Goal: Task Accomplishment & Management: Manage account settings

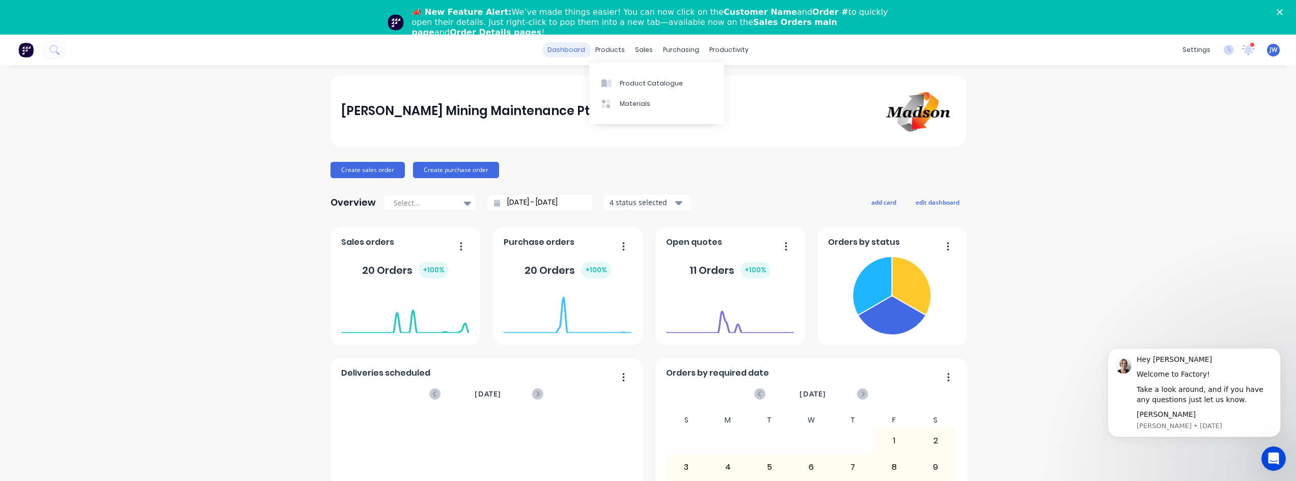
click at [564, 54] on link "dashboard" at bounding box center [566, 49] width 48 height 15
click at [573, 50] on link "dashboard" at bounding box center [566, 49] width 48 height 15
click at [392, 257] on div "20 Orders + 100 %" at bounding box center [405, 270] width 128 height 31
click at [565, 51] on link "dashboard" at bounding box center [566, 49] width 48 height 15
click at [560, 52] on link "dashboard" at bounding box center [566, 49] width 48 height 15
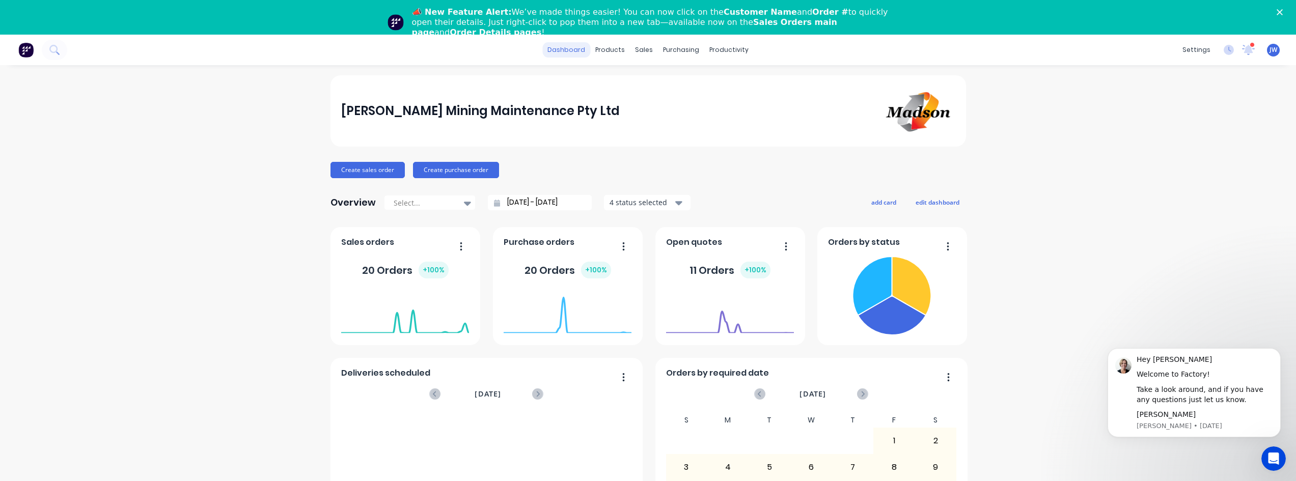
click at [572, 50] on link "dashboard" at bounding box center [566, 49] width 48 height 15
click at [574, 51] on link "dashboard" at bounding box center [566, 49] width 48 height 15
click at [1283, 13] on polygon "Close" at bounding box center [1280, 12] width 6 height 6
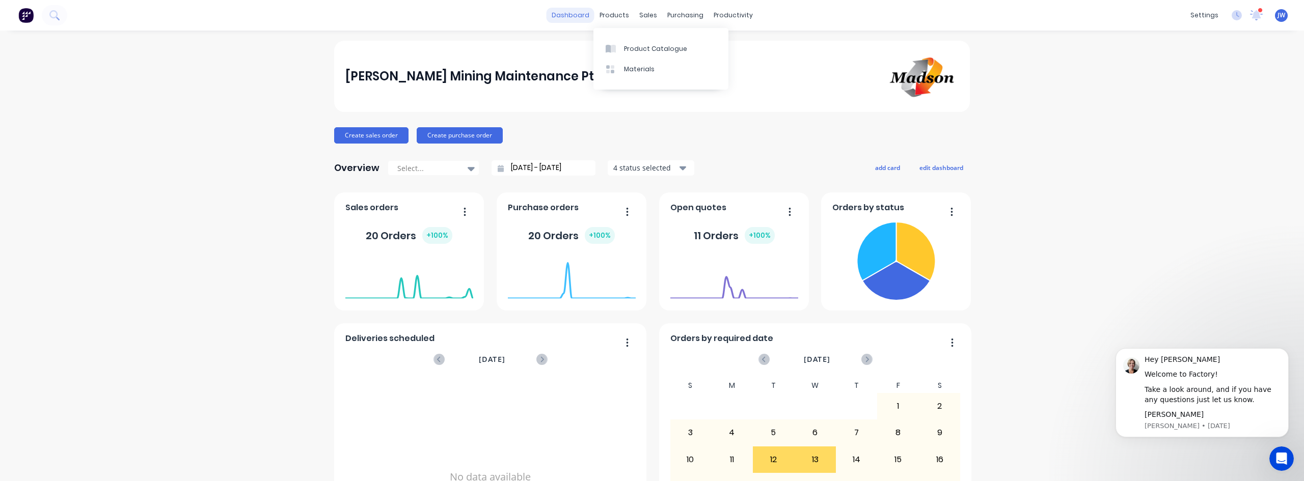
click at [569, 16] on link "dashboard" at bounding box center [570, 15] width 48 height 15
click at [579, 17] on link "dashboard" at bounding box center [570, 15] width 48 height 15
click at [575, 16] on link "dashboard" at bounding box center [570, 15] width 48 height 15
click at [393, 250] on div "20 Orders + 100 %" at bounding box center [409, 235] width 128 height 31
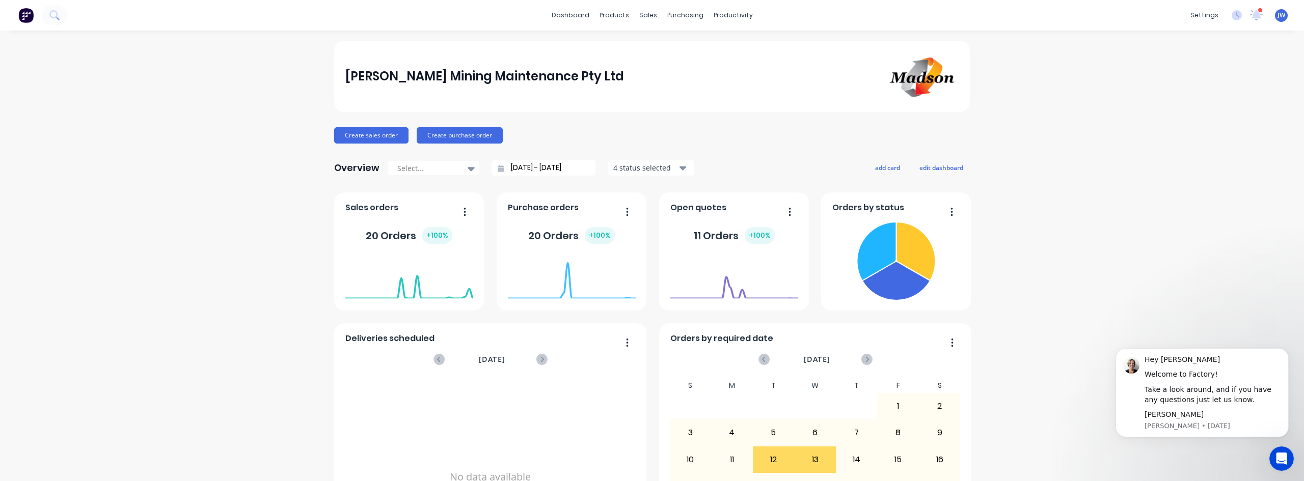
click at [410, 216] on div "Sales orders" at bounding box center [409, 210] width 128 height 15
click at [396, 223] on div "20 Orders + 100 %" at bounding box center [409, 235] width 128 height 31
click at [649, 15] on div "sales" at bounding box center [648, 15] width 28 height 15
click at [668, 46] on div "Sales Orders" at bounding box center [682, 48] width 42 height 9
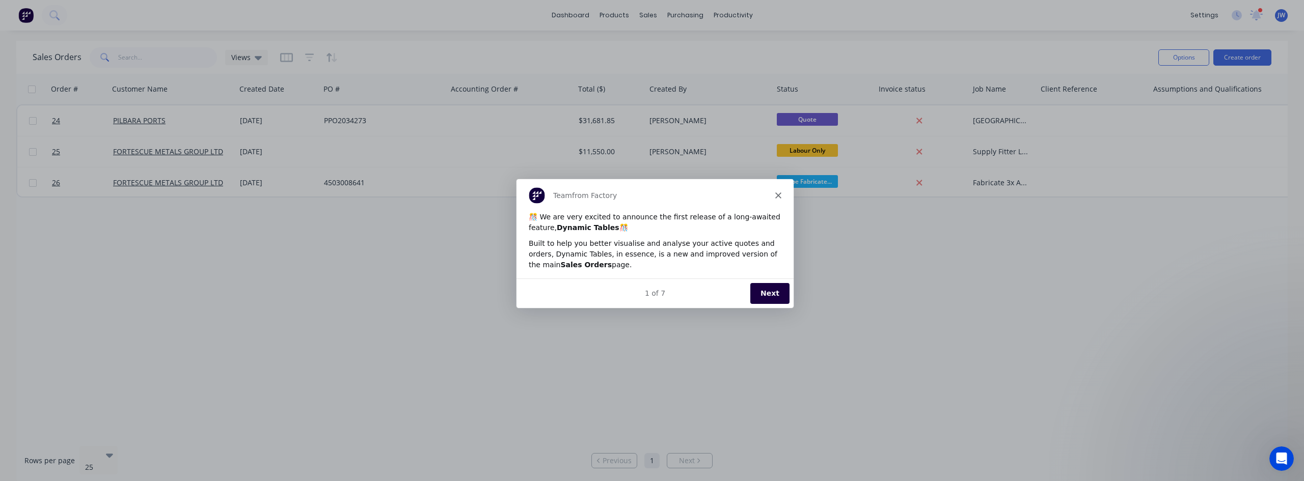
click at [776, 189] on div "Team from Factory" at bounding box center [654, 195] width 277 height 33
click at [780, 196] on icon "Close" at bounding box center [778, 195] width 6 height 6
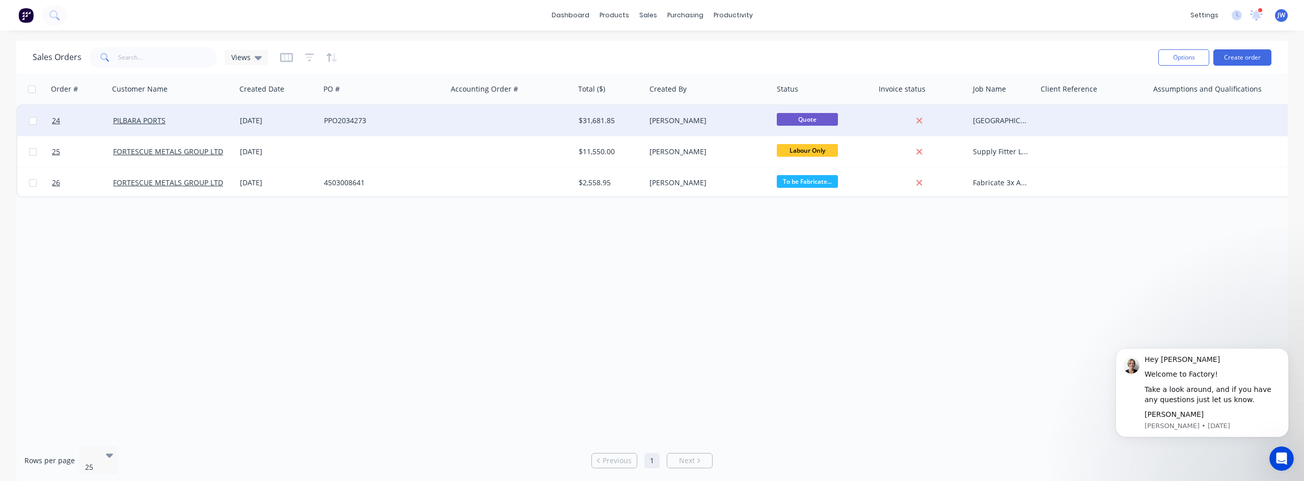
click at [729, 119] on div "Leya Thompson" at bounding box center [705, 121] width 113 height 10
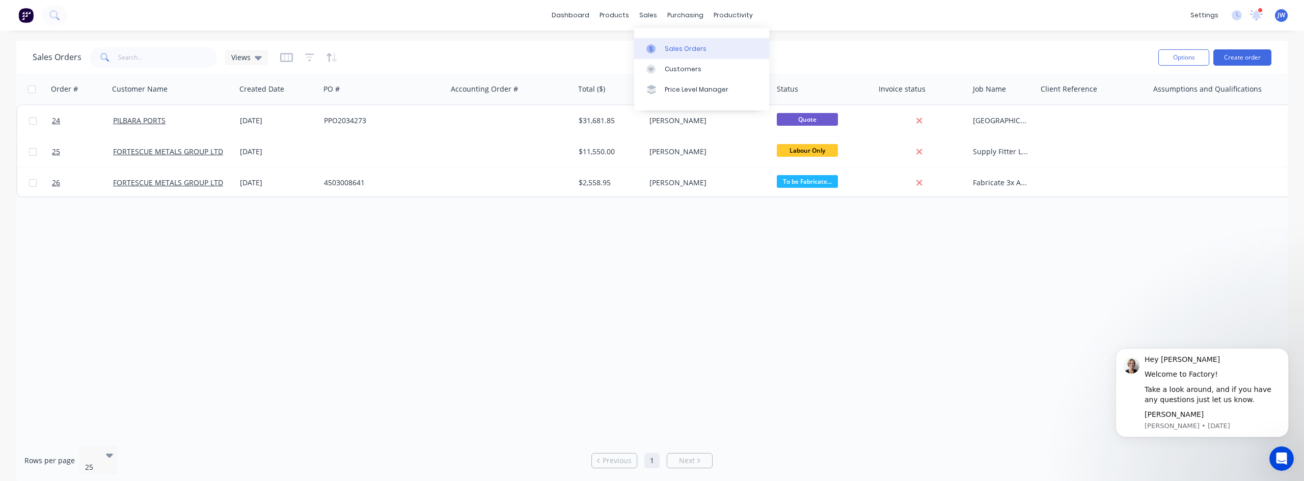
click at [665, 45] on div "Sales Orders" at bounding box center [686, 48] width 42 height 9
click at [568, 13] on link "dashboard" at bounding box center [570, 15] width 48 height 15
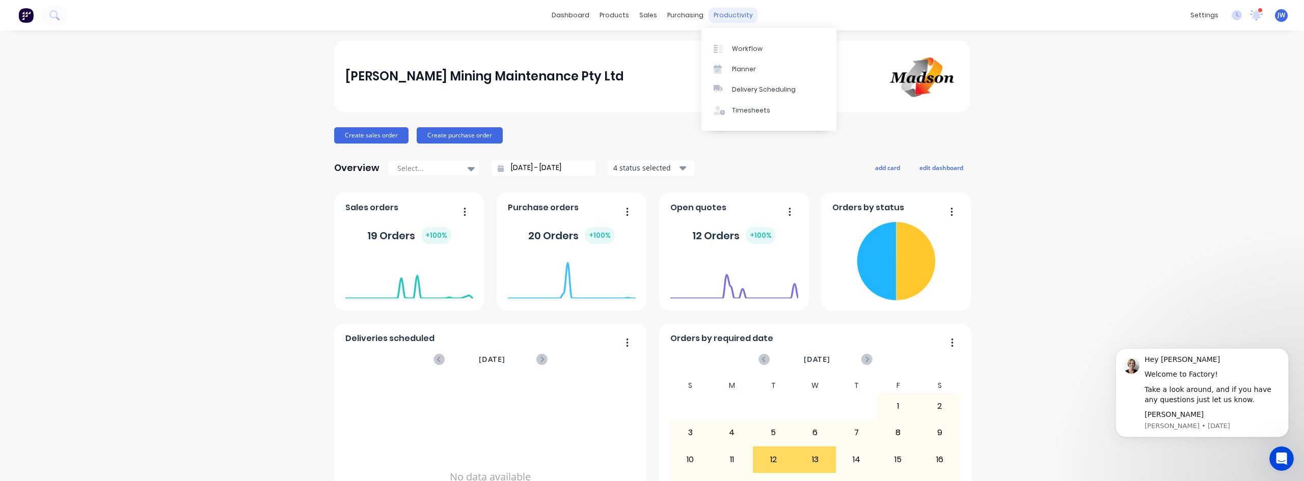
click at [723, 15] on div "productivity" at bounding box center [732, 15] width 49 height 15
click at [744, 47] on div "Workflow" at bounding box center [747, 48] width 31 height 9
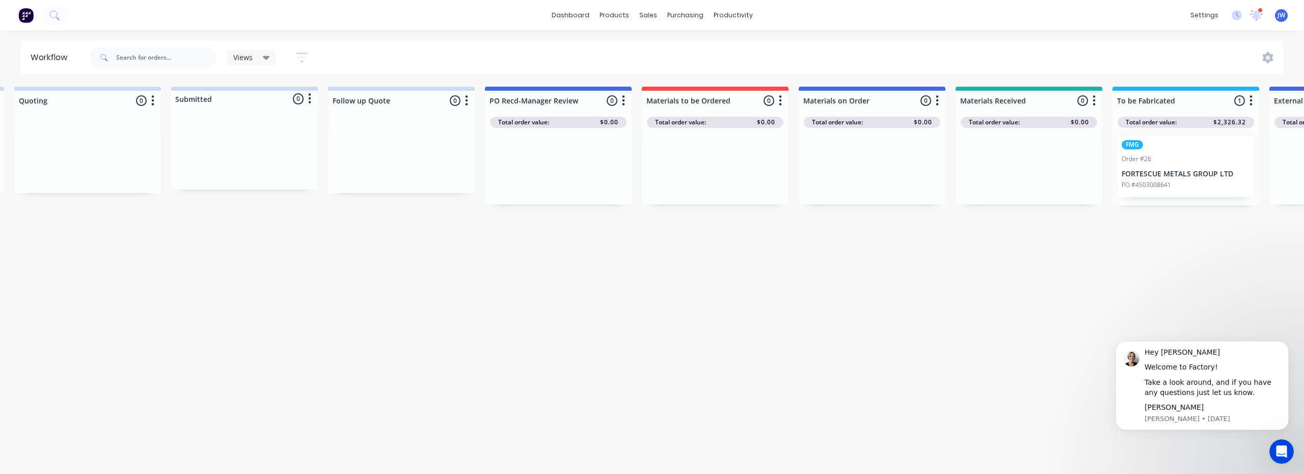
drag, startPoint x: 897, startPoint y: 200, endPoint x: 947, endPoint y: 198, distance: 50.5
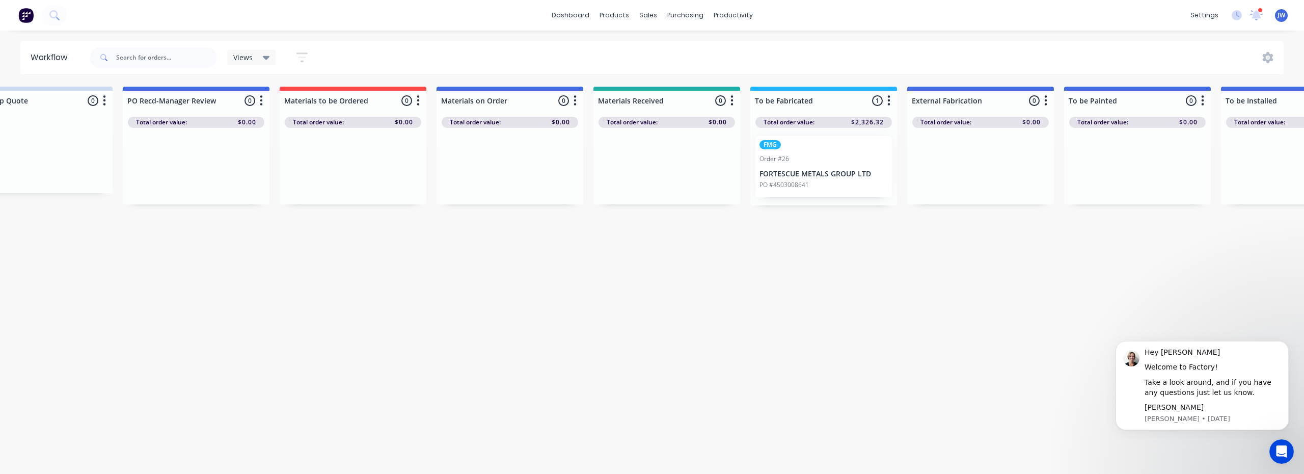
drag, startPoint x: 963, startPoint y: 191, endPoint x: 1023, endPoint y: 191, distance: 59.6
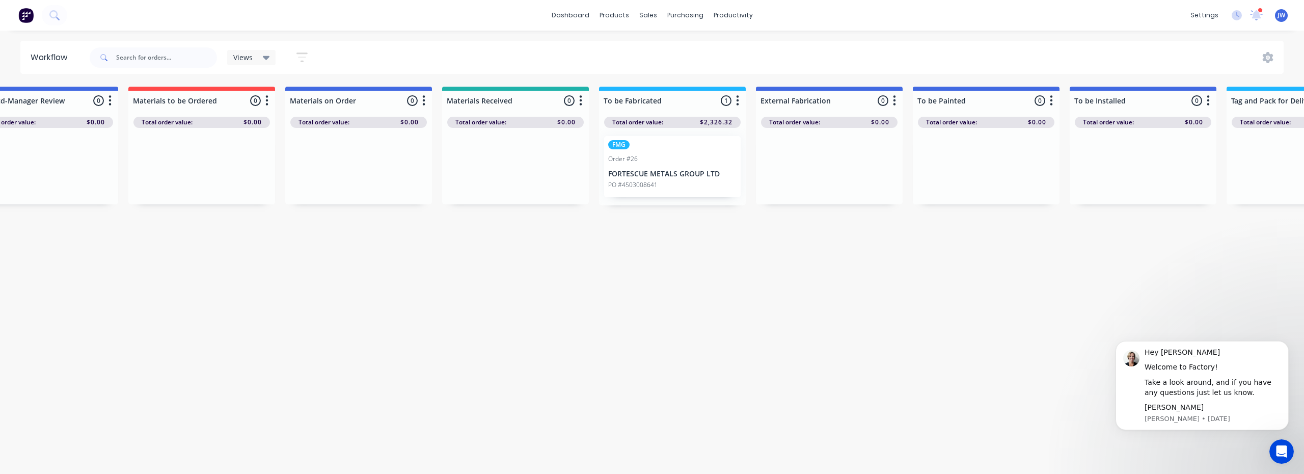
scroll to position [0, 830]
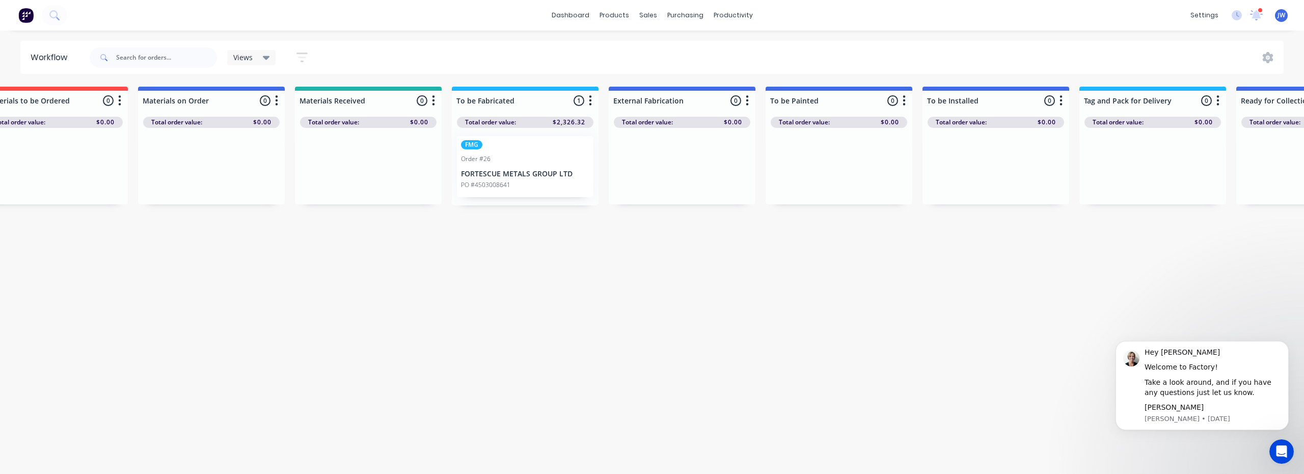
drag, startPoint x: 1056, startPoint y: 192, endPoint x: 1064, endPoint y: 192, distance: 7.6
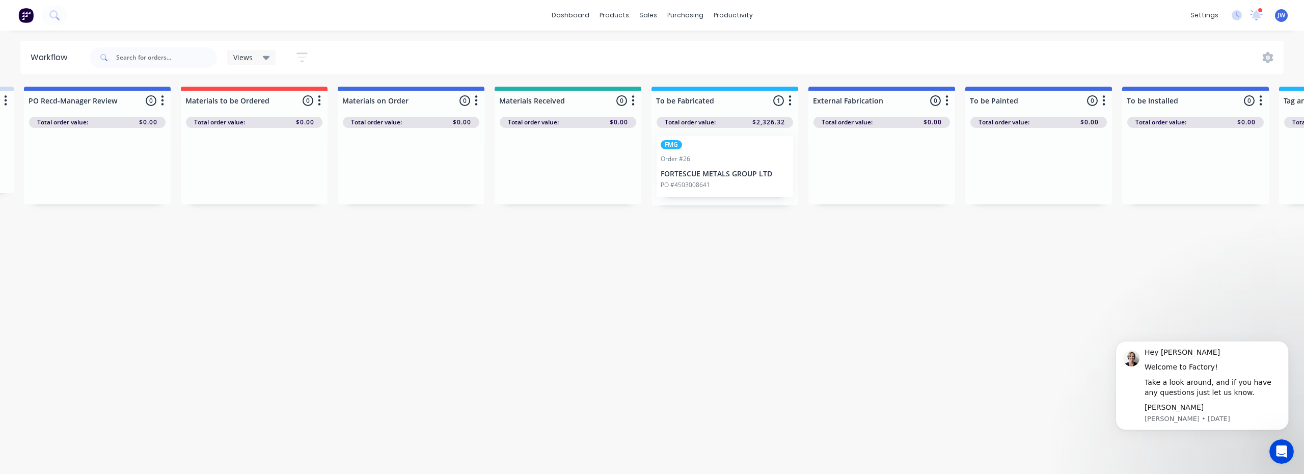
drag, startPoint x: 477, startPoint y: 225, endPoint x: 417, endPoint y: 233, distance: 61.1
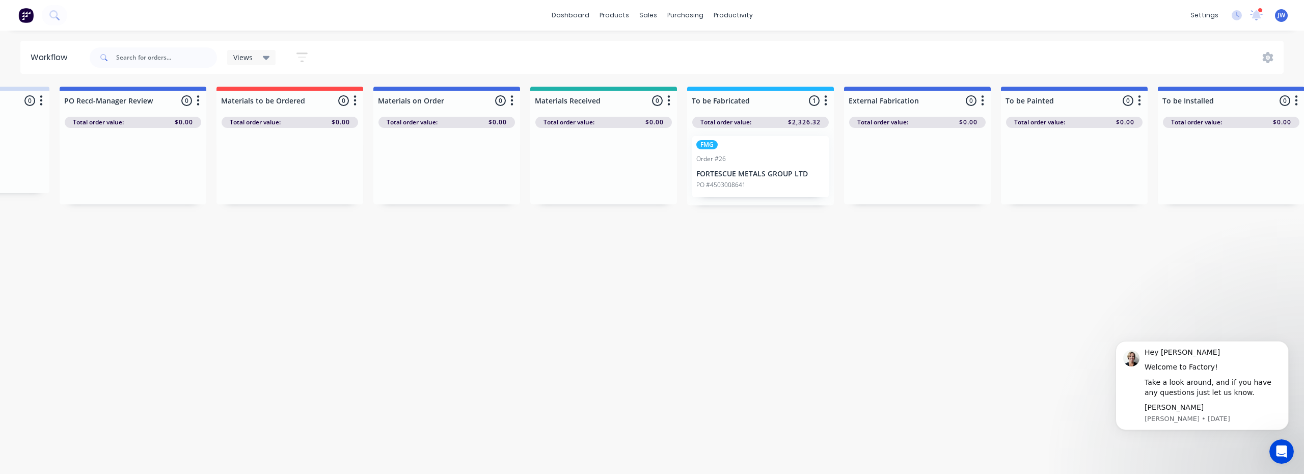
click at [249, 58] on span "Views" at bounding box center [242, 57] width 19 height 11
click at [261, 134] on button "None (Default)" at bounding box center [289, 133] width 108 height 12
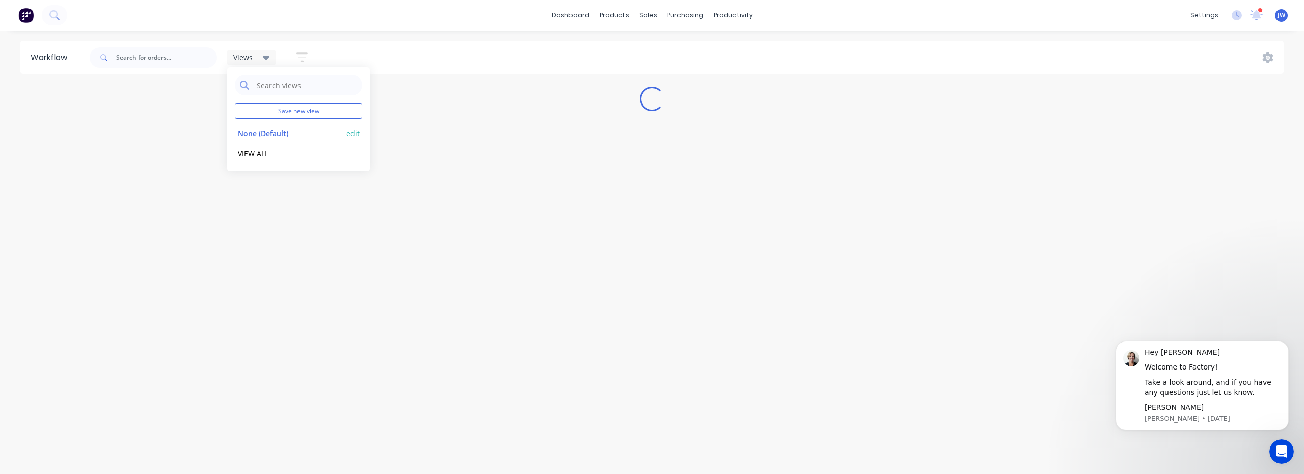
scroll to position [0, 0]
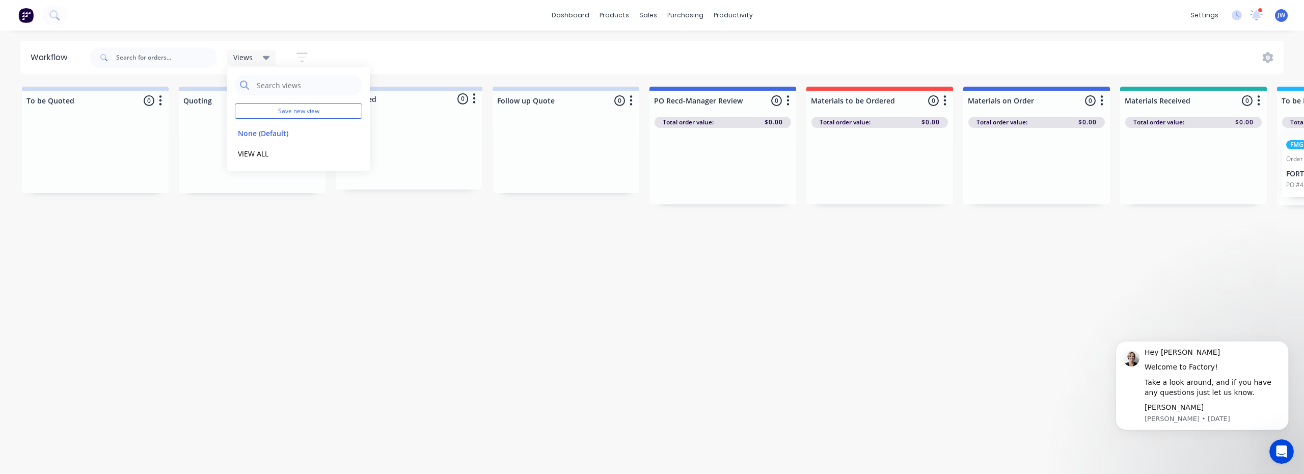
click at [394, 261] on div "Workflow Views Save new view None (Default) edit VIEW ALL edit Show/Hide status…" at bounding box center [652, 247] width 1304 height 412
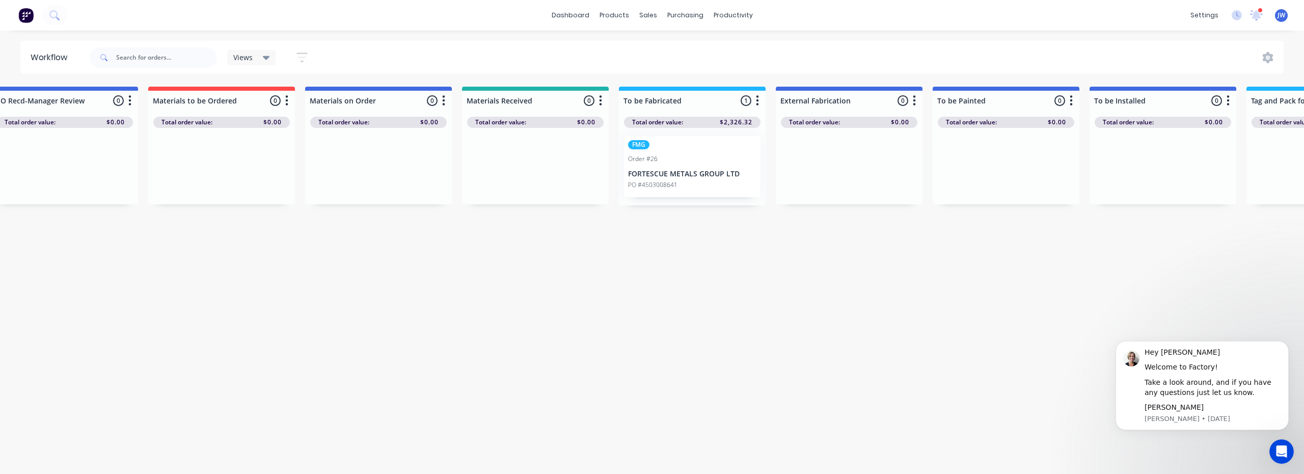
drag, startPoint x: 405, startPoint y: 224, endPoint x: 496, endPoint y: 242, distance: 93.6
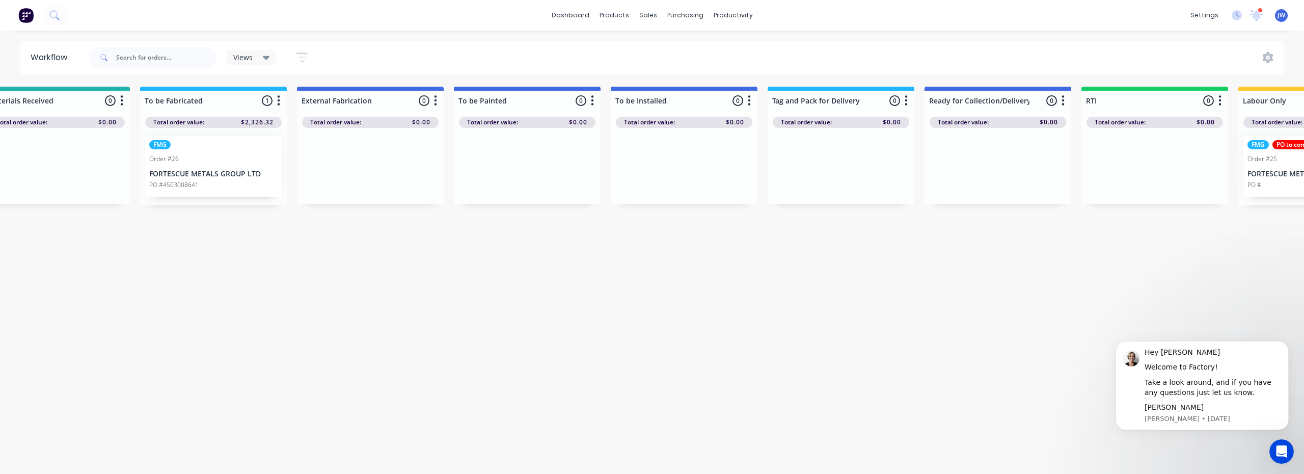
drag, startPoint x: 495, startPoint y: 242, endPoint x: 618, endPoint y: 247, distance: 122.3
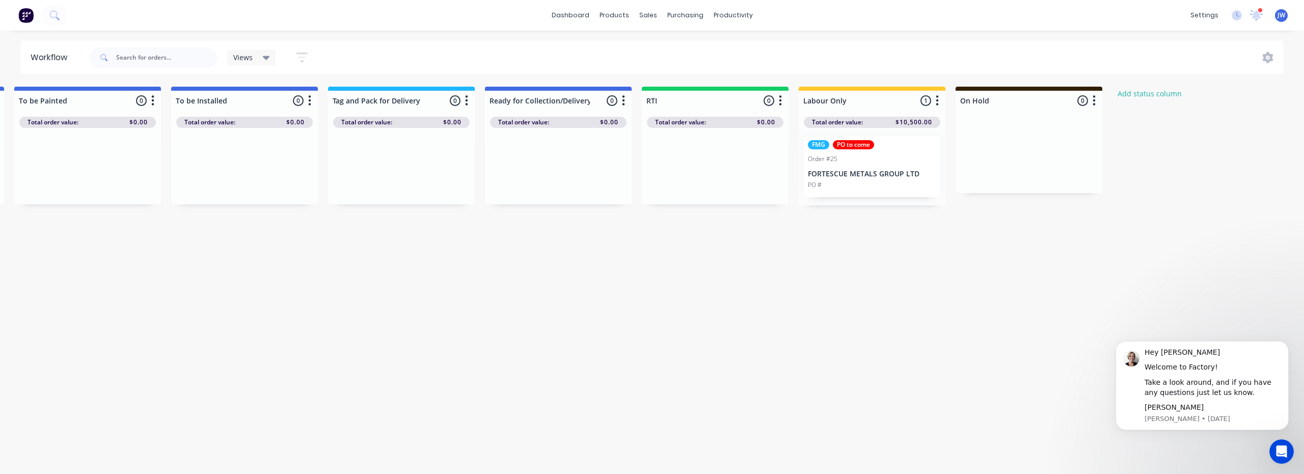
drag, startPoint x: 758, startPoint y: 228, endPoint x: 798, endPoint y: 234, distance: 40.6
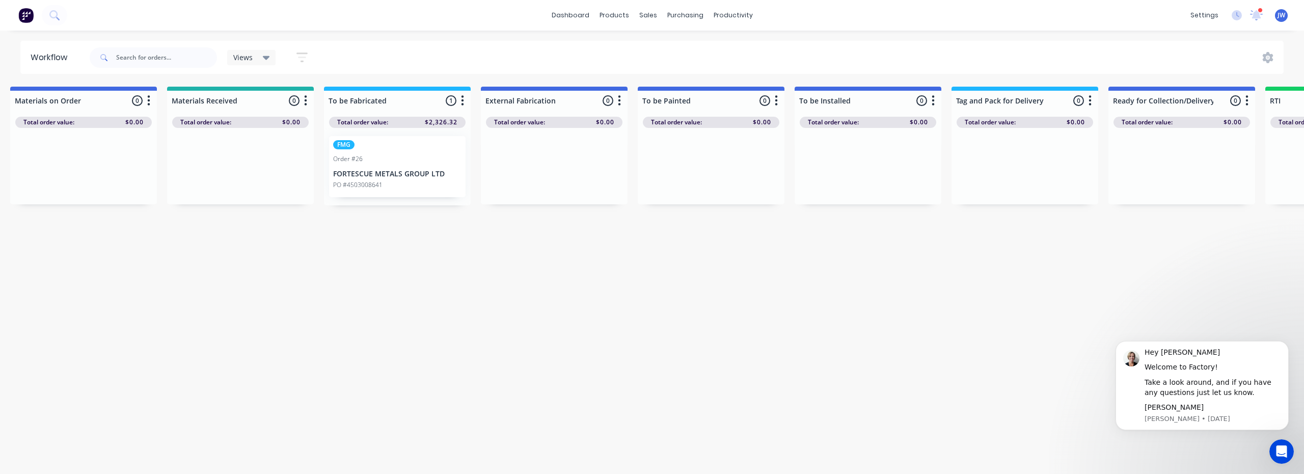
drag, startPoint x: 788, startPoint y: 233, endPoint x: 685, endPoint y: 242, distance: 102.8
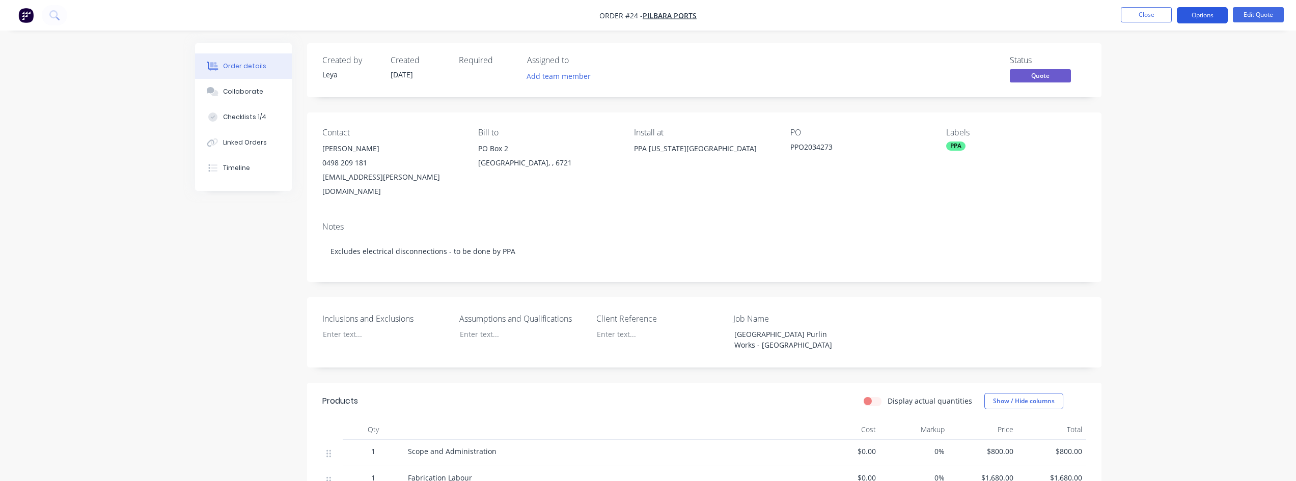
click at [1213, 12] on button "Options" at bounding box center [1202, 15] width 51 height 16
click at [1177, 124] on div "Convert to Order" at bounding box center [1172, 123] width 94 height 15
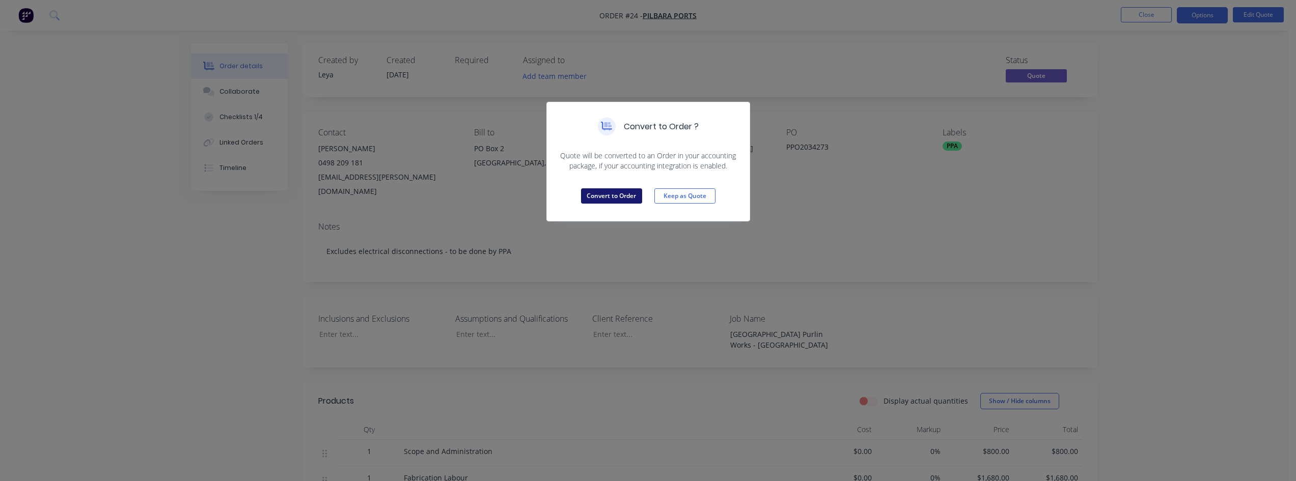
click at [599, 195] on button "Convert to Order" at bounding box center [611, 195] width 61 height 15
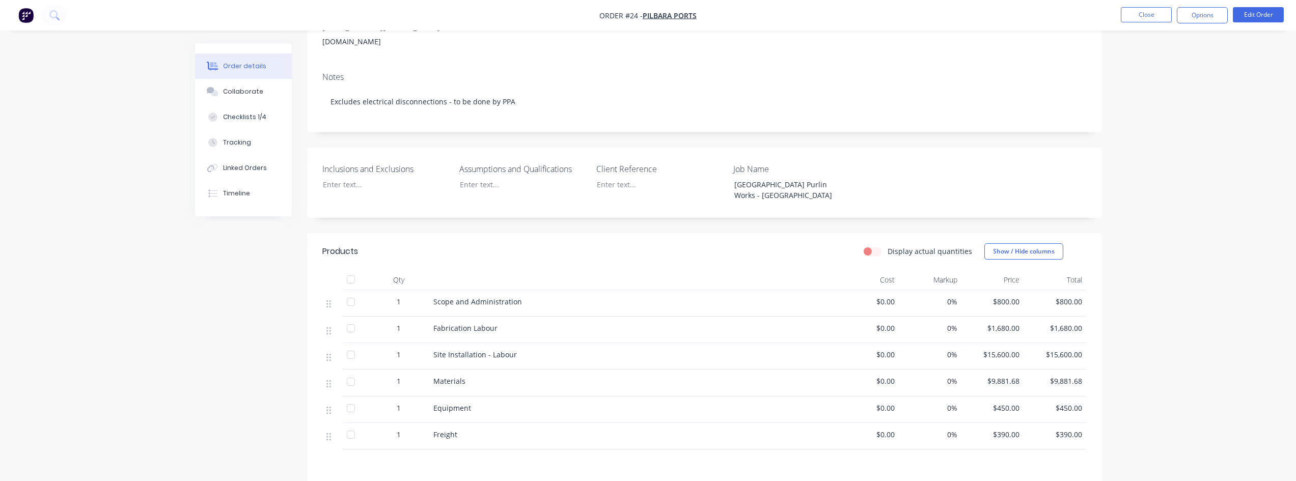
scroll to position [153, 0]
drag, startPoint x: 771, startPoint y: 178, endPoint x: 730, endPoint y: 159, distance: 45.6
click at [730, 174] on div "[GEOGRAPHIC_DATA] Purlin Works - [GEOGRAPHIC_DATA]" at bounding box center [789, 186] width 127 height 25
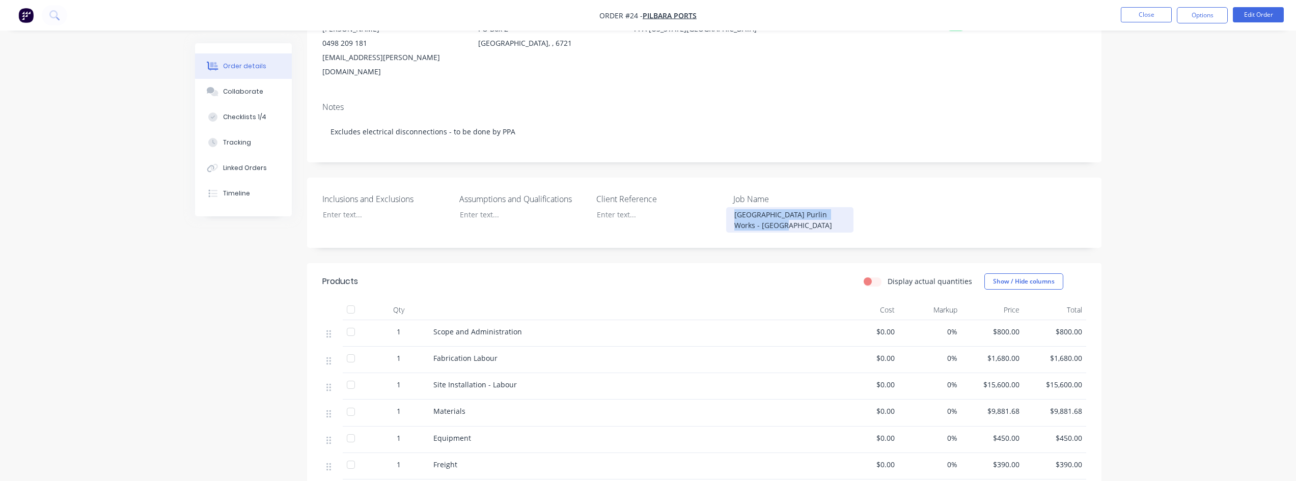
scroll to position [285, 0]
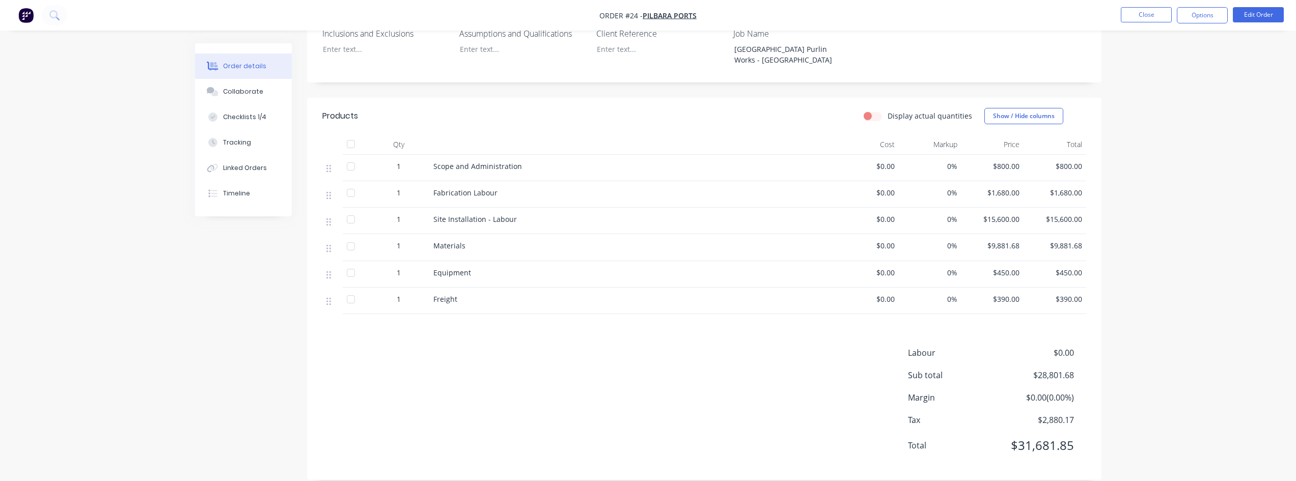
click at [1068, 313] on div "Products Display actual quantities Show / Hide columns Qty Cost Markup Price To…" at bounding box center [704, 289] width 794 height 382
click at [330, 298] on icon at bounding box center [328, 302] width 5 height 8
click at [1210, 16] on button "Options" at bounding box center [1202, 15] width 51 height 16
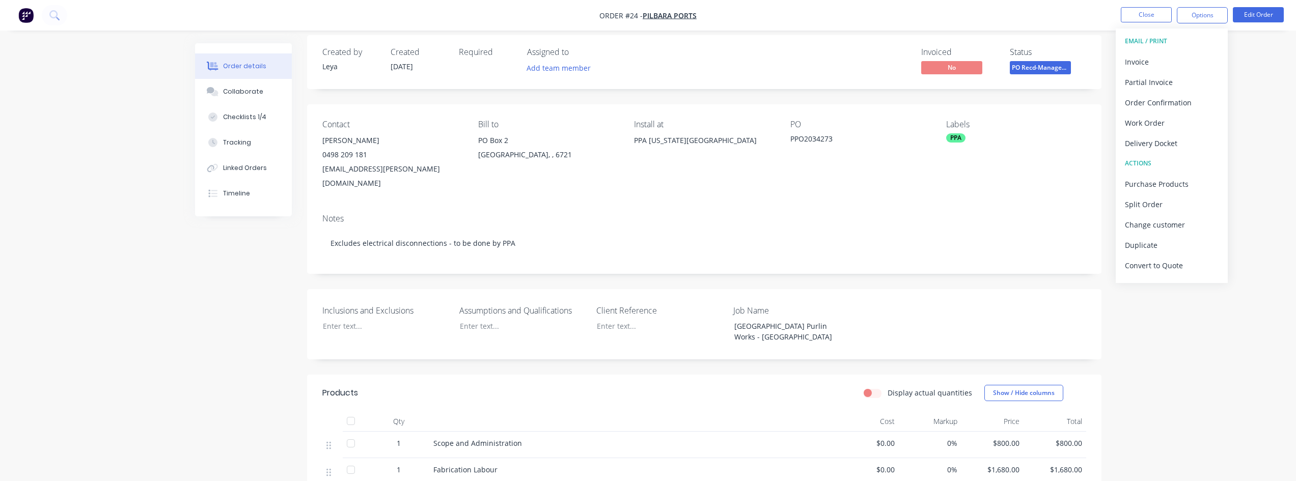
scroll to position [0, 0]
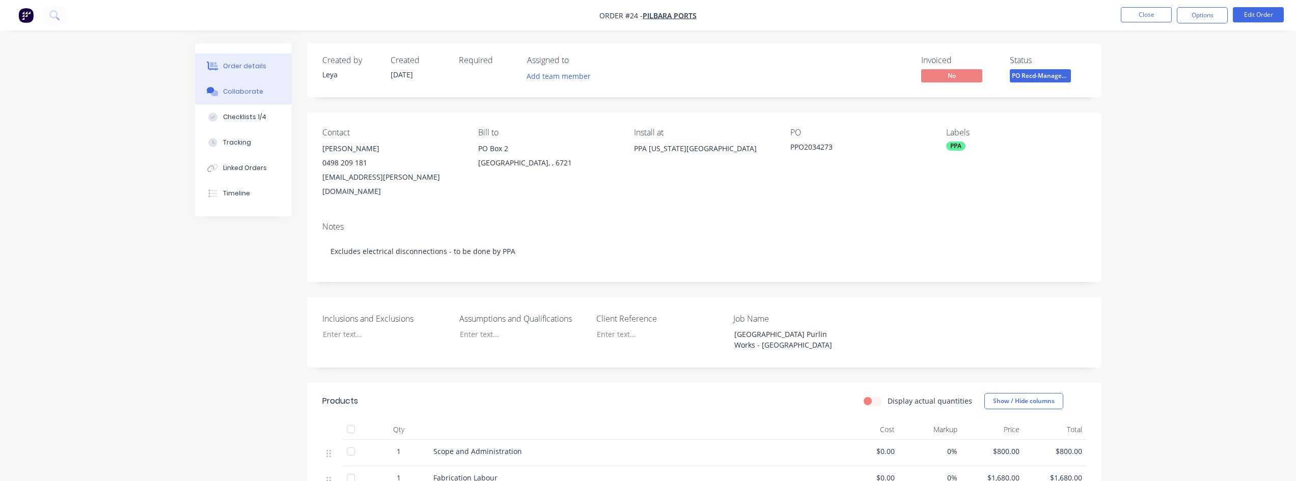
click at [251, 92] on div "Collaborate" at bounding box center [243, 91] width 40 height 9
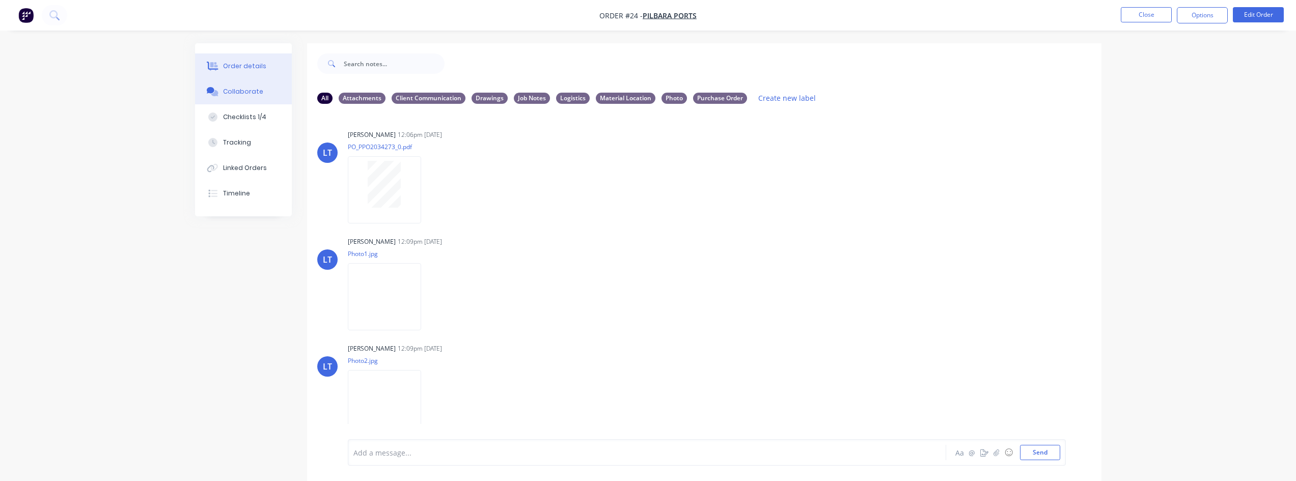
click at [242, 74] on button "Order details" at bounding box center [243, 65] width 97 height 25
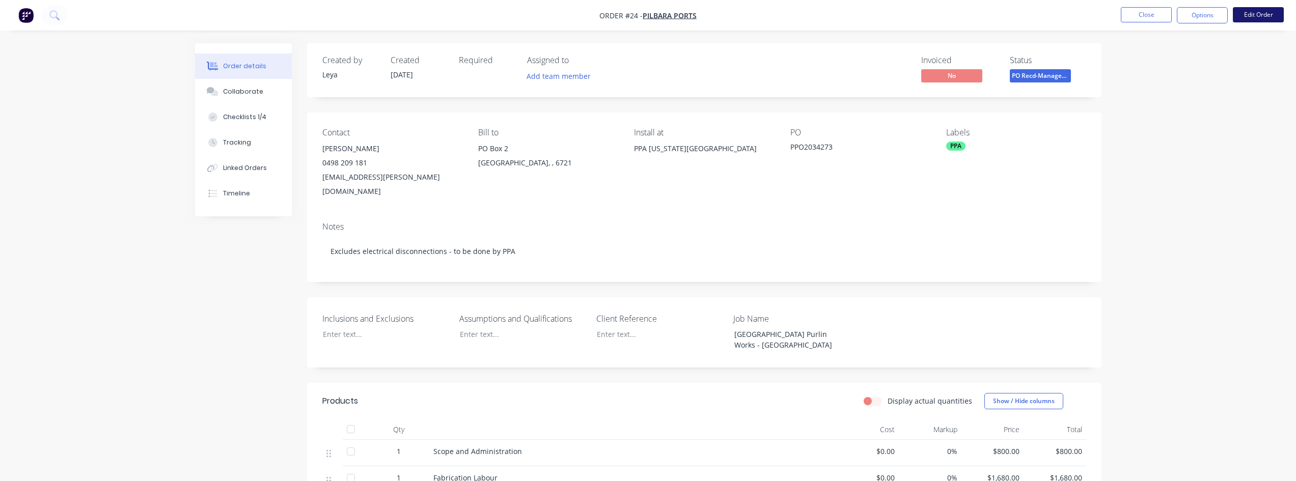
click at [1247, 12] on button "Edit Order" at bounding box center [1258, 14] width 51 height 15
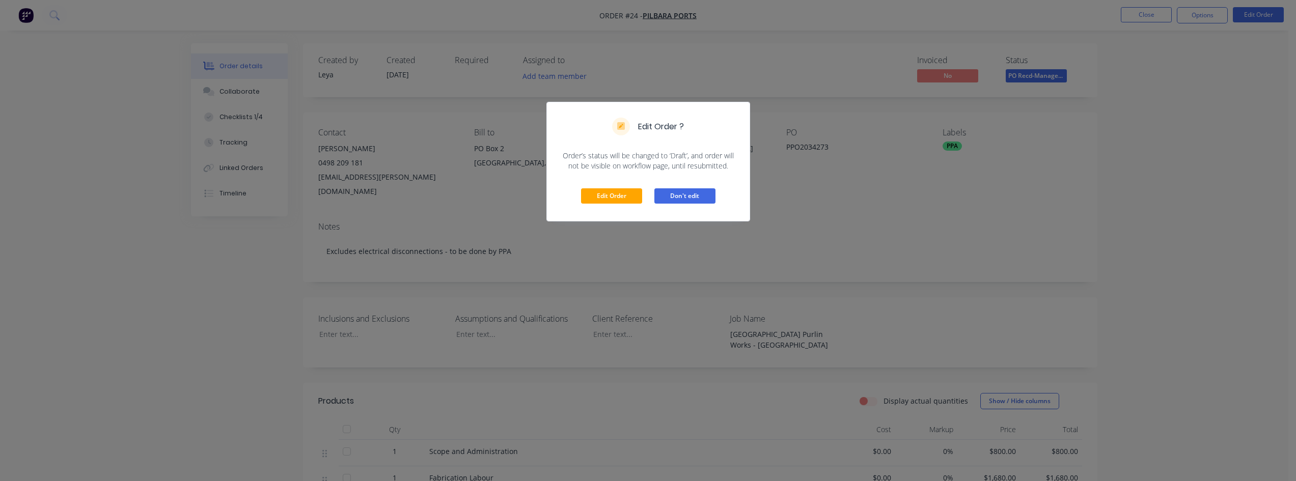
click at [704, 196] on button "Don't edit" at bounding box center [684, 195] width 61 height 15
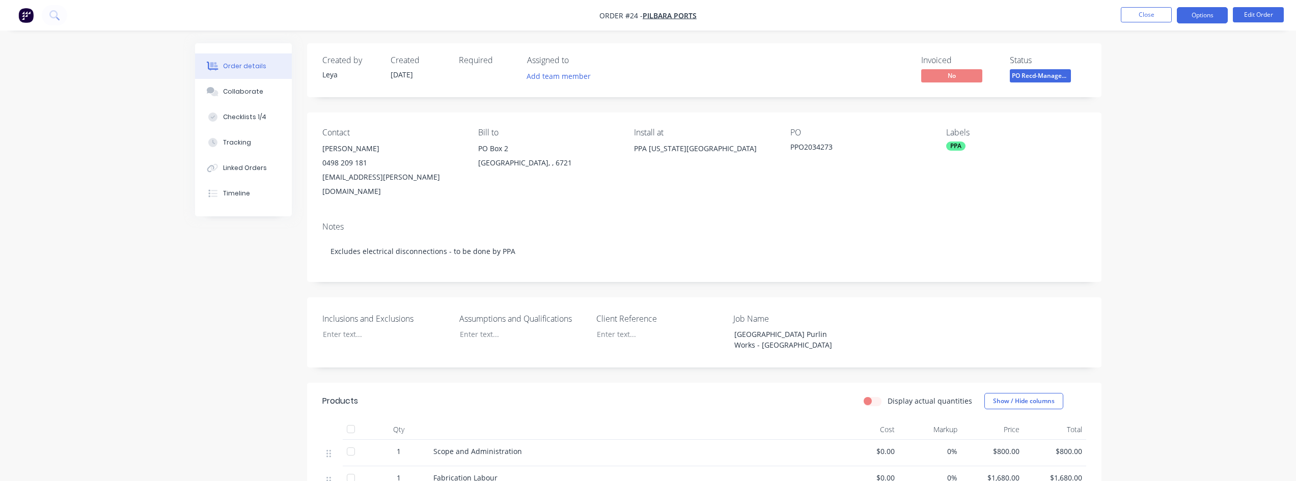
click at [1200, 16] on button "Options" at bounding box center [1202, 15] width 51 height 16
click at [1151, 116] on div "Work Order" at bounding box center [1172, 123] width 94 height 15
click at [1144, 109] on div "Without pricing" at bounding box center [1172, 102] width 94 height 15
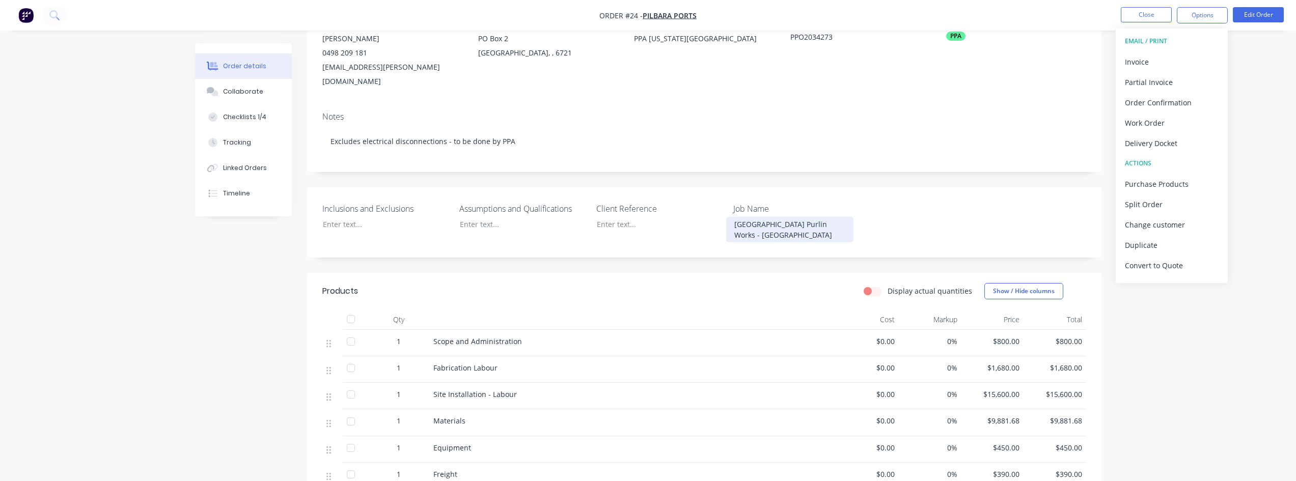
scroll to position [102, 0]
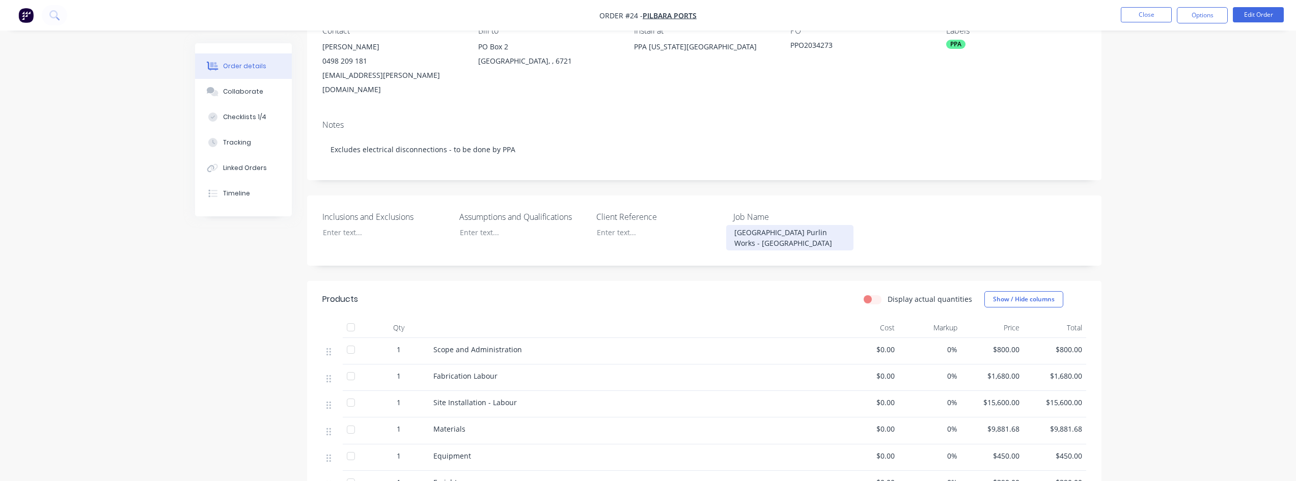
click at [772, 230] on div "[GEOGRAPHIC_DATA] Purlin Works - [GEOGRAPHIC_DATA]" at bounding box center [789, 237] width 127 height 25
drag, startPoint x: 766, startPoint y: 230, endPoint x: 730, endPoint y: 215, distance: 39.2
click at [730, 225] on div "[GEOGRAPHIC_DATA] Purlin Works - [GEOGRAPHIC_DATA]" at bounding box center [789, 237] width 127 height 25
click at [695, 229] on div "Client Reference" at bounding box center [659, 231] width 127 height 40
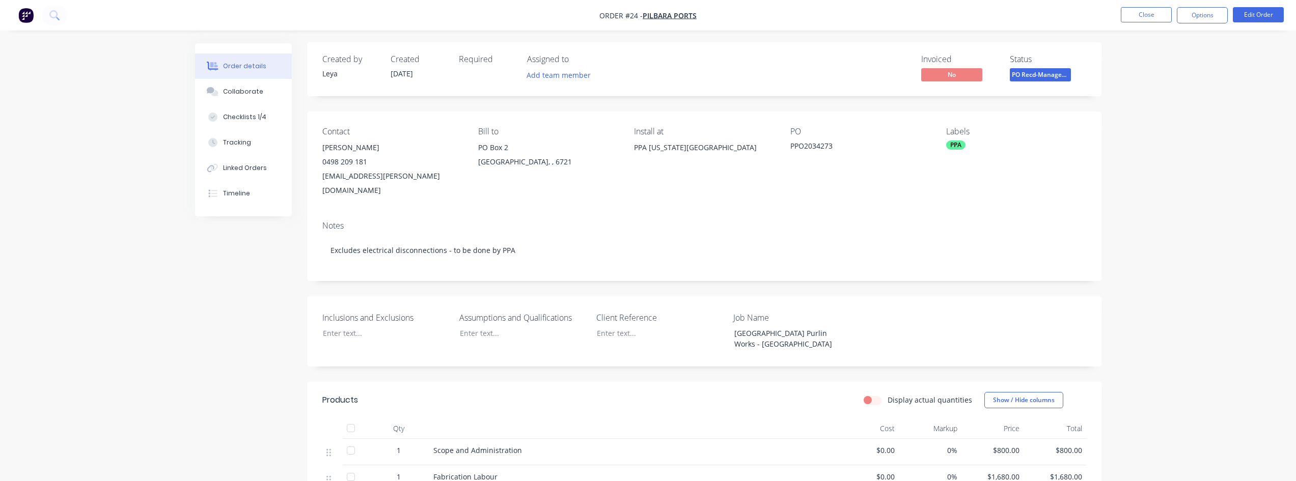
scroll to position [0, 0]
click at [1258, 14] on button "Edit Order" at bounding box center [1258, 14] width 51 height 15
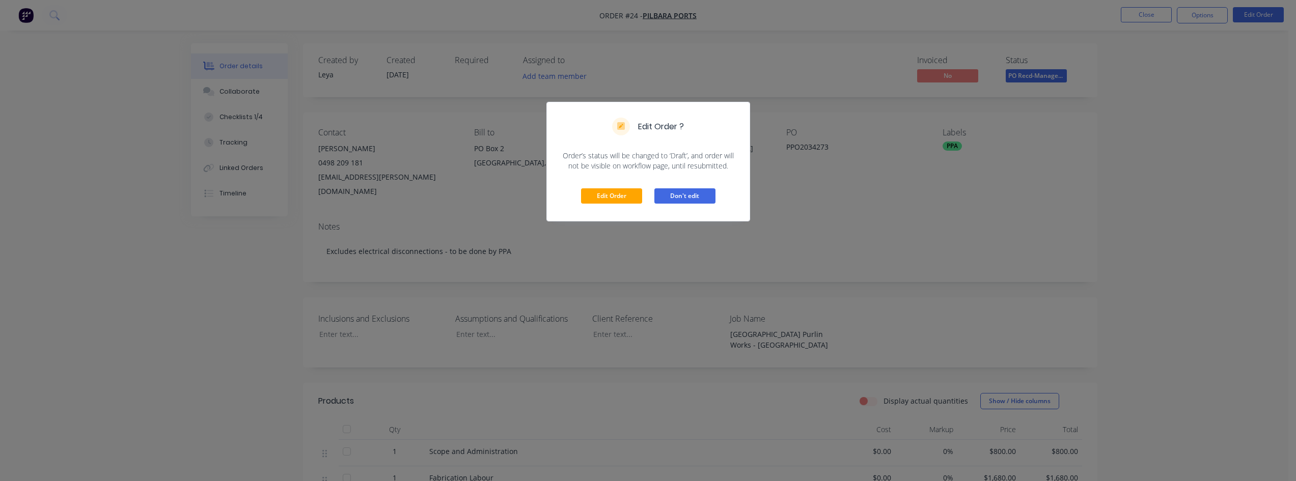
click at [681, 194] on button "Don't edit" at bounding box center [684, 195] width 61 height 15
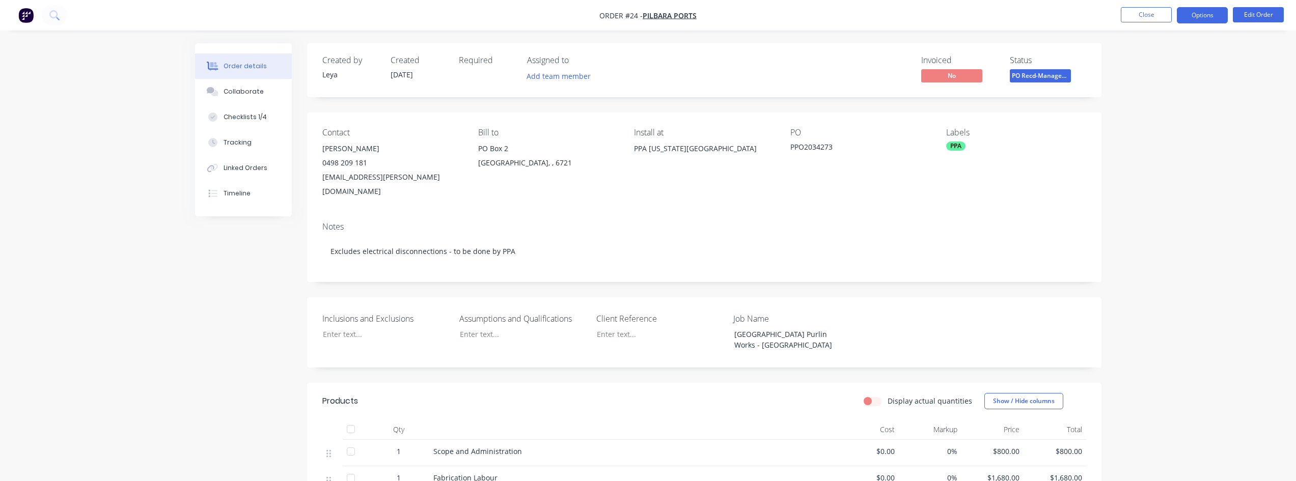
click at [1209, 8] on button "Options" at bounding box center [1202, 15] width 51 height 16
click at [1145, 126] on div "Work Order" at bounding box center [1172, 123] width 94 height 15
click at [1142, 126] on div "Custom" at bounding box center [1172, 123] width 94 height 15
click at [1145, 106] on div "Without pricing" at bounding box center [1172, 102] width 94 height 15
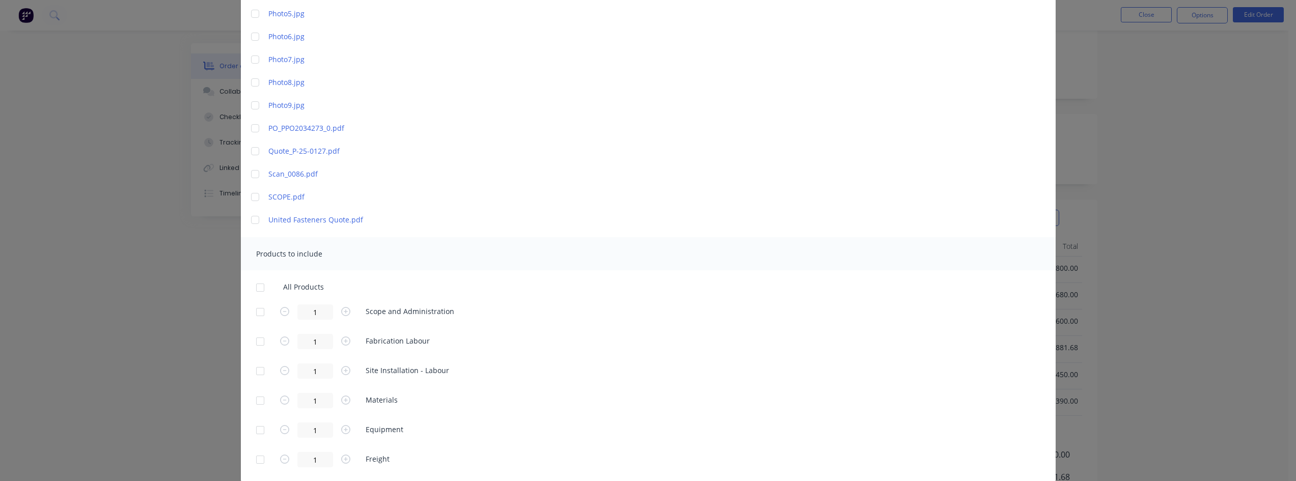
scroll to position [603, 0]
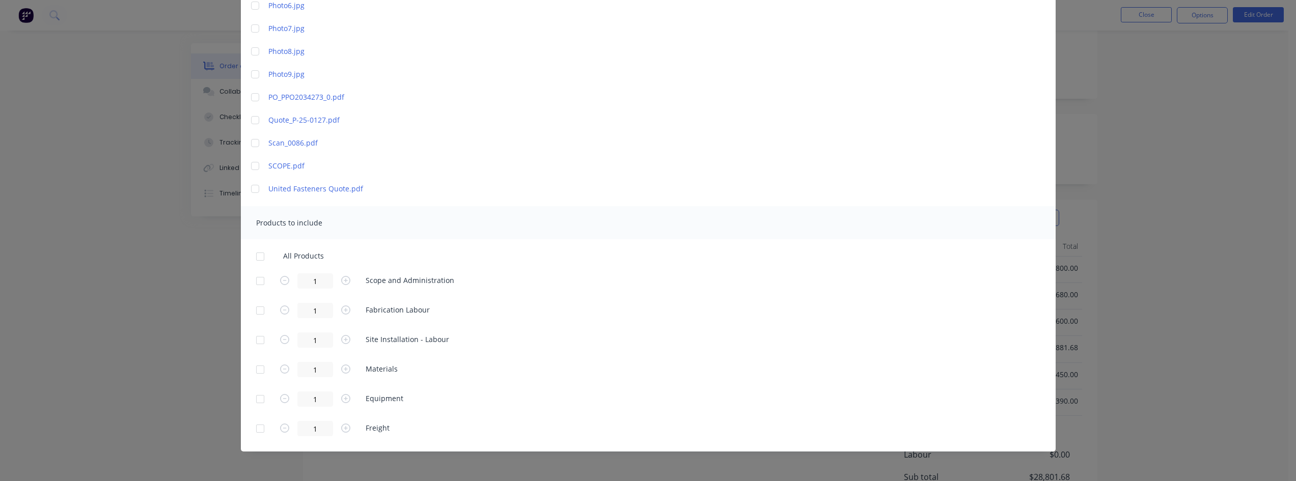
click at [254, 283] on div at bounding box center [260, 281] width 20 height 20
click at [254, 307] on div at bounding box center [260, 310] width 20 height 20
click at [257, 339] on div at bounding box center [260, 340] width 20 height 20
click at [256, 353] on div "All Products 1 Scope and Administration 1 Fabrication Labour 1 Site Installatio…" at bounding box center [648, 344] width 815 height 185
click at [257, 368] on div at bounding box center [260, 370] width 20 height 20
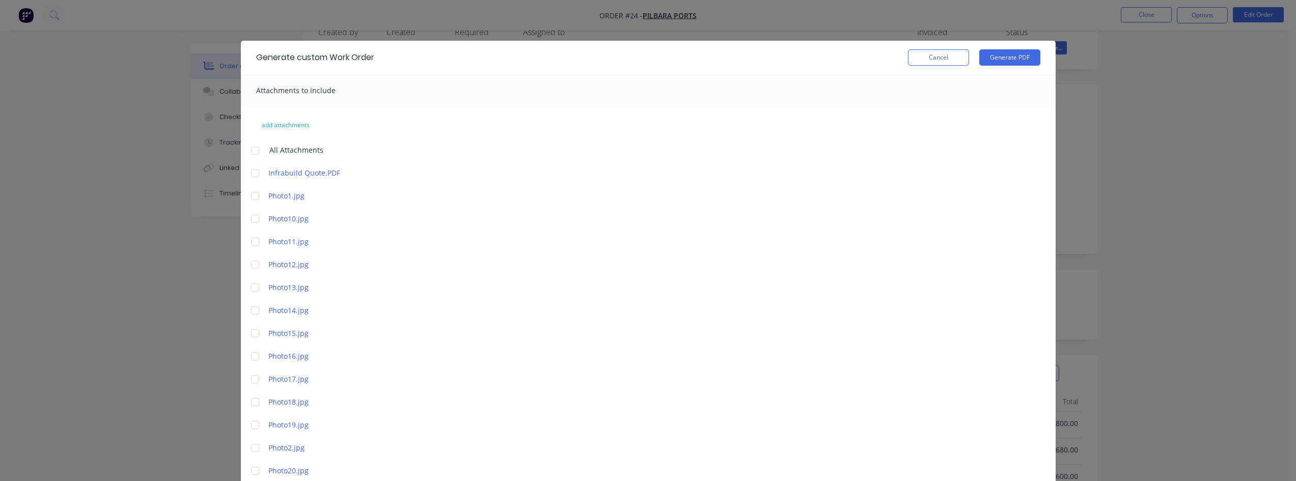
scroll to position [0, 0]
click at [998, 59] on button "Generate PDF" at bounding box center [1009, 57] width 61 height 16
click at [930, 54] on button "Cancel" at bounding box center [938, 57] width 61 height 16
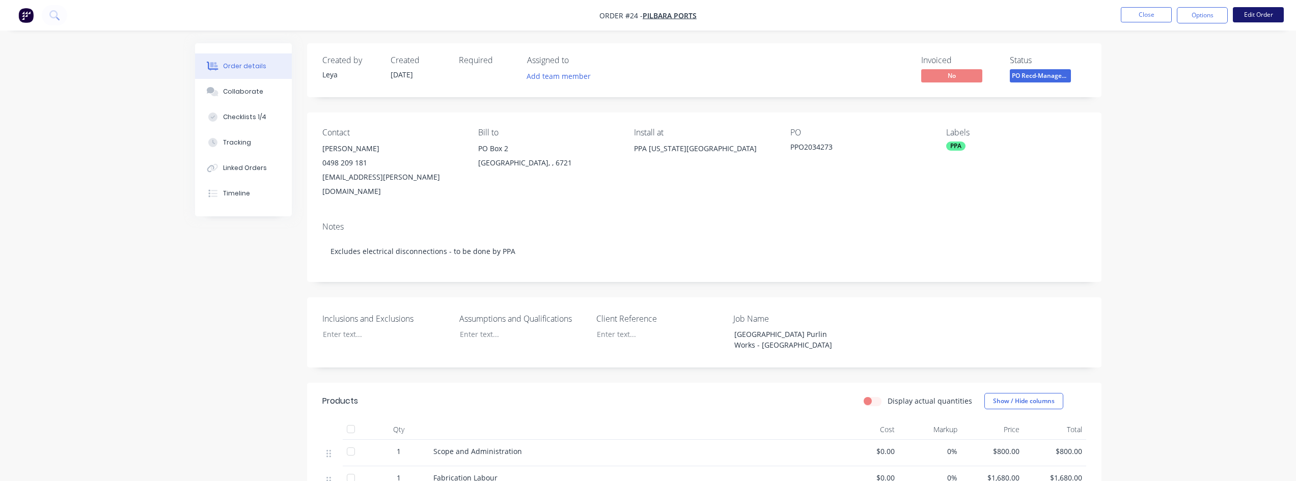
click at [1246, 15] on button "Edit Order" at bounding box center [1258, 14] width 51 height 15
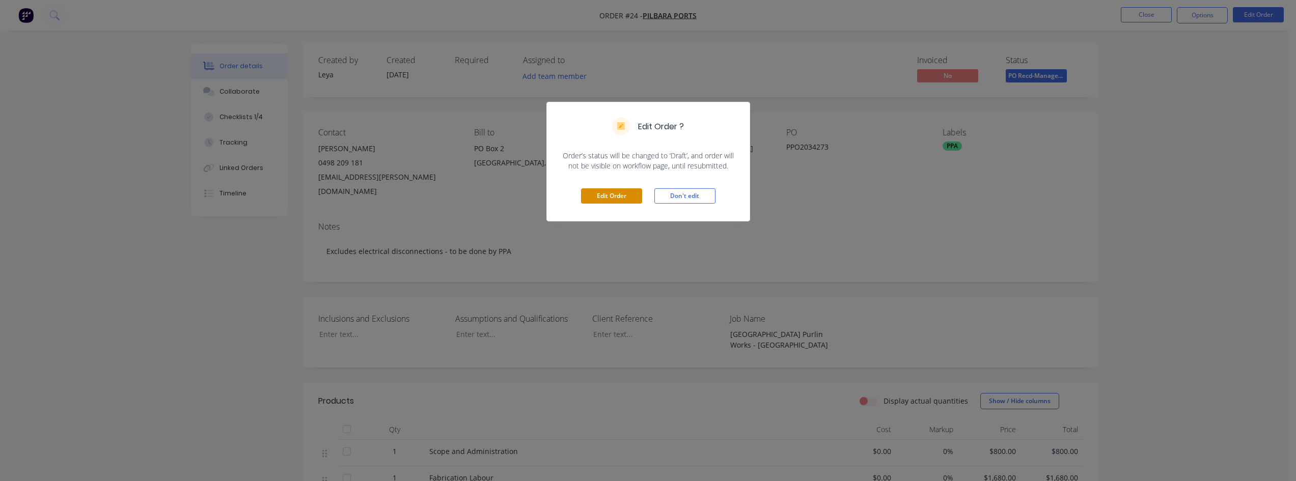
click at [624, 198] on button "Edit Order" at bounding box center [611, 195] width 61 height 15
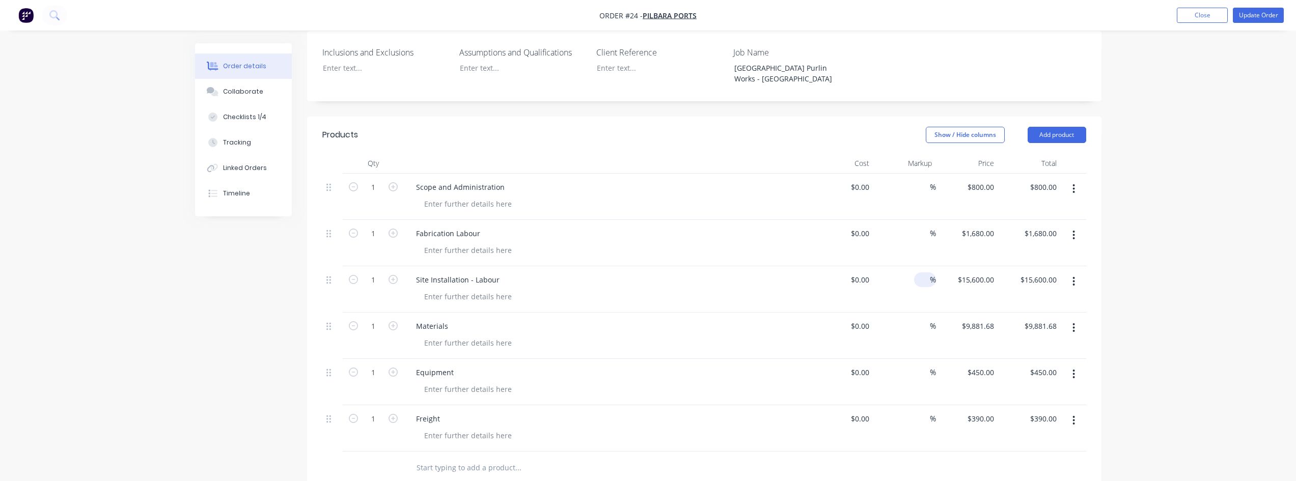
scroll to position [255, 0]
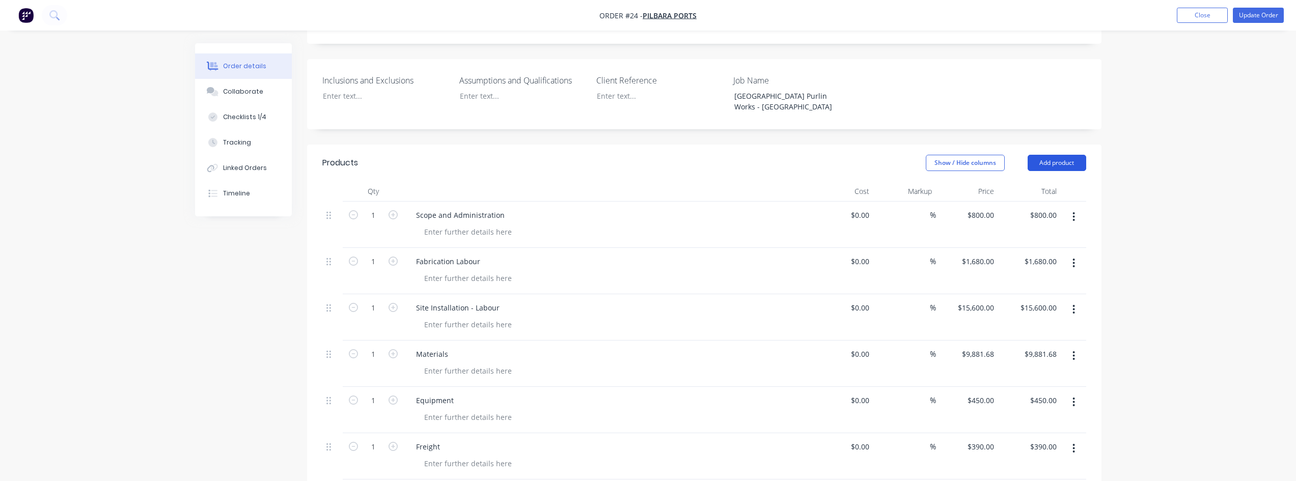
click at [1062, 155] on button "Add product" at bounding box center [1057, 163] width 59 height 16
click at [612, 155] on div "Show / Hide columns Add product Product catalogue Basic product Product Kit Lin…" at bounding box center [784, 163] width 601 height 16
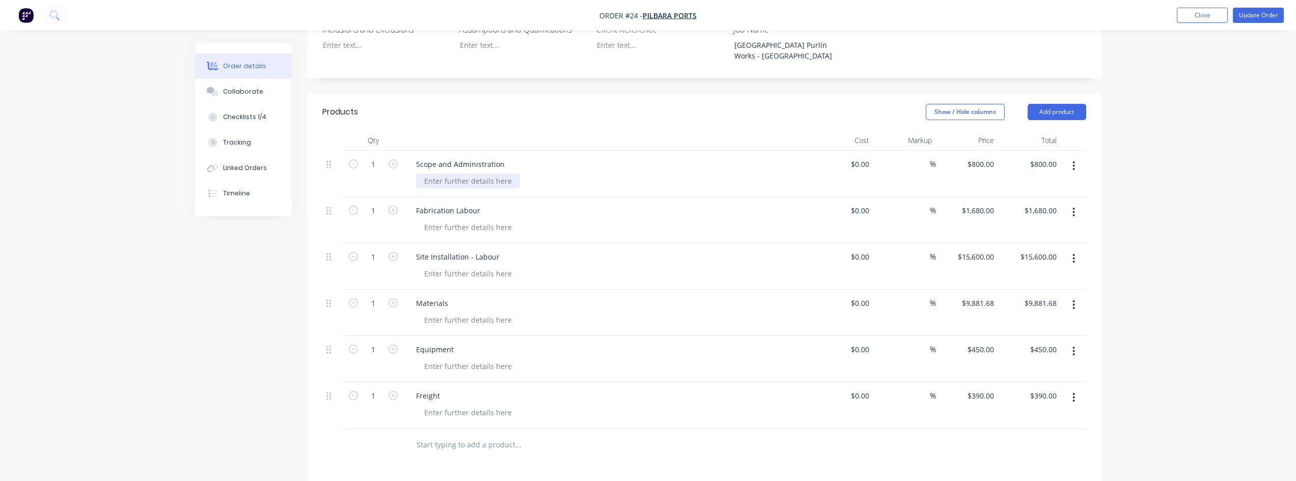
click at [455, 174] on div at bounding box center [468, 181] width 104 height 15
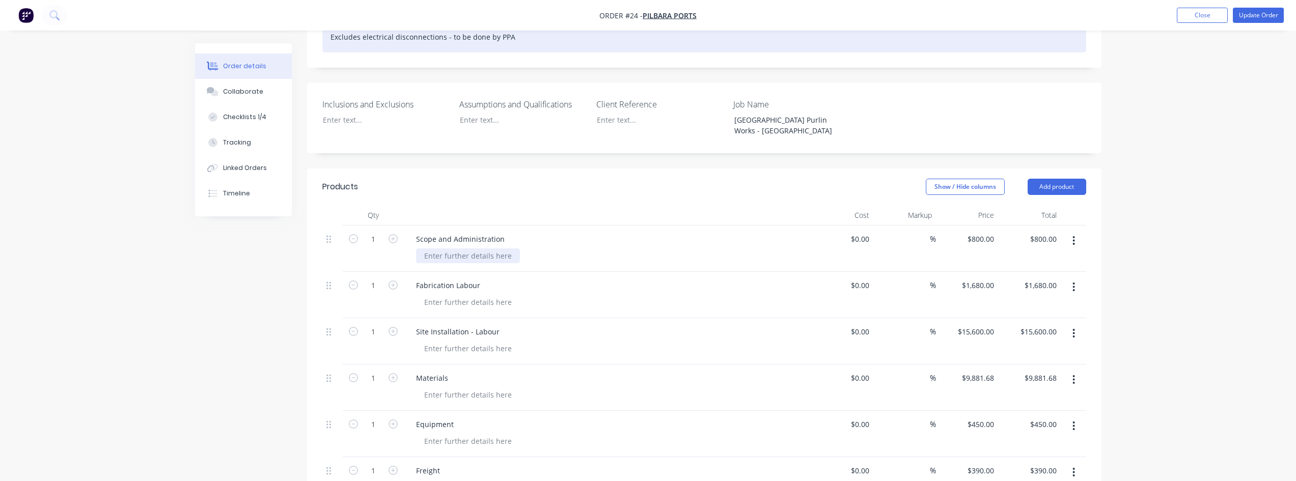
scroll to position [102, 0]
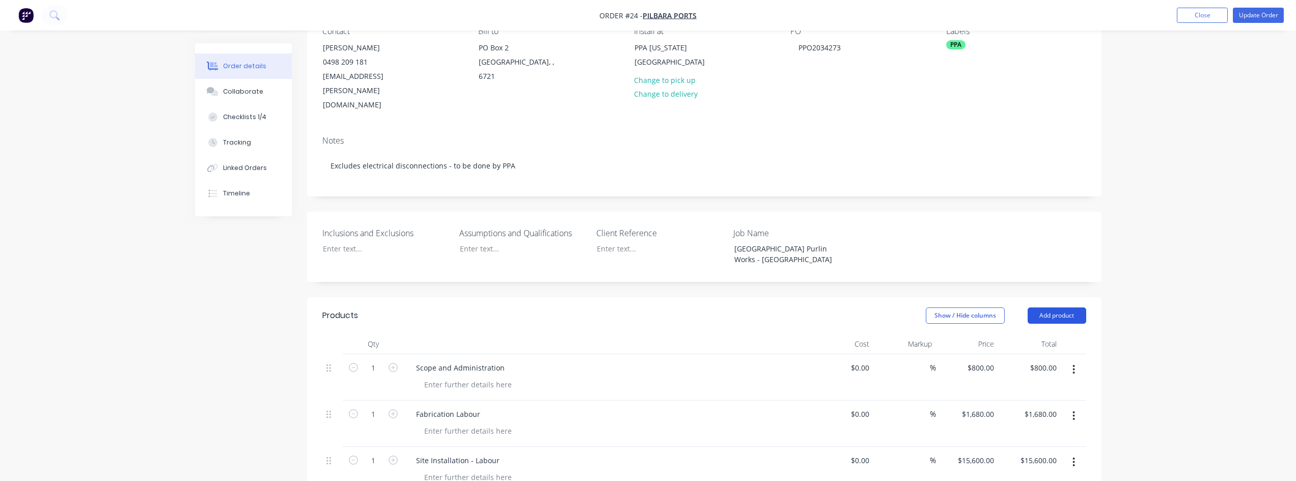
click at [1060, 308] on button "Add product" at bounding box center [1057, 316] width 59 height 16
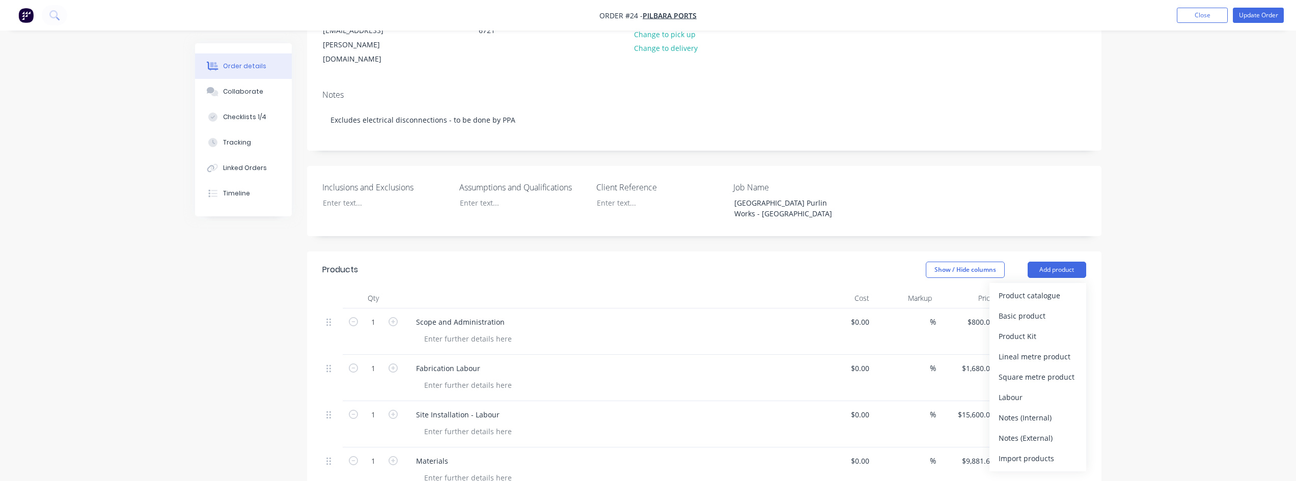
scroll to position [204, 0]
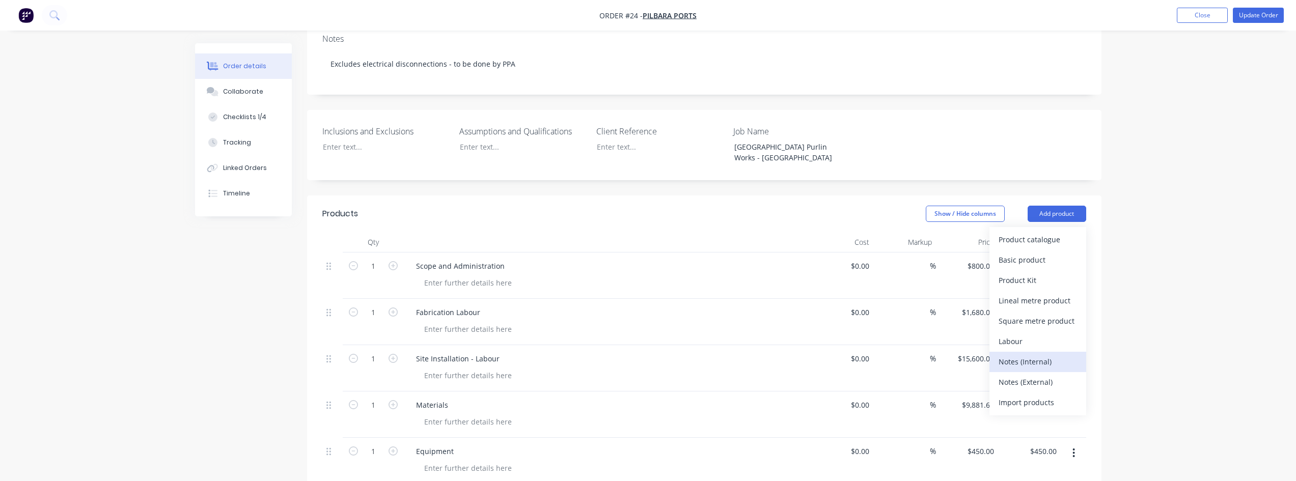
click at [1030, 354] on div "Notes (Internal)" at bounding box center [1038, 361] width 78 height 15
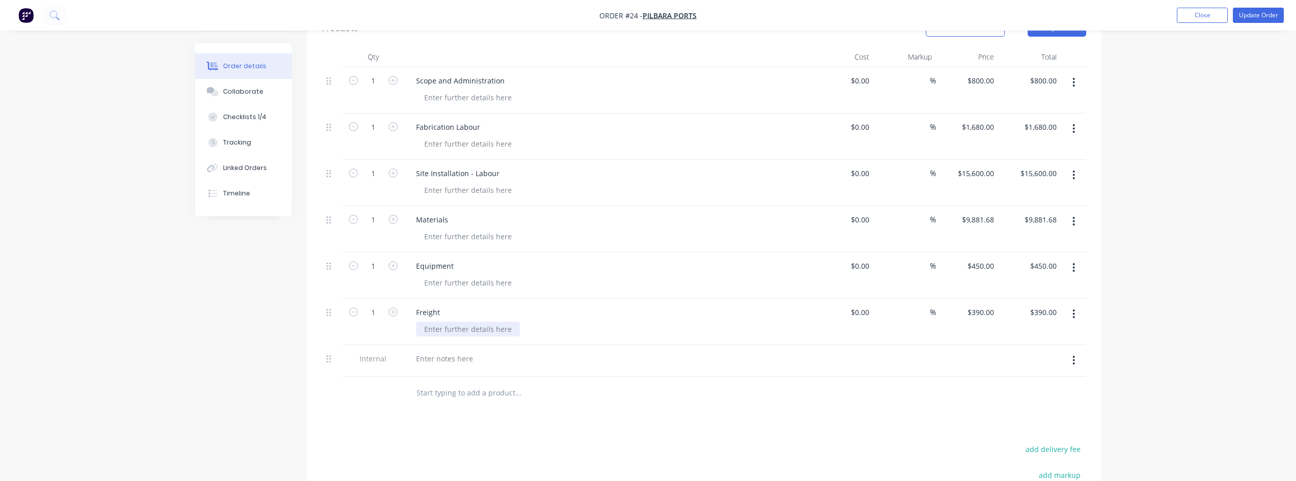
scroll to position [407, 0]
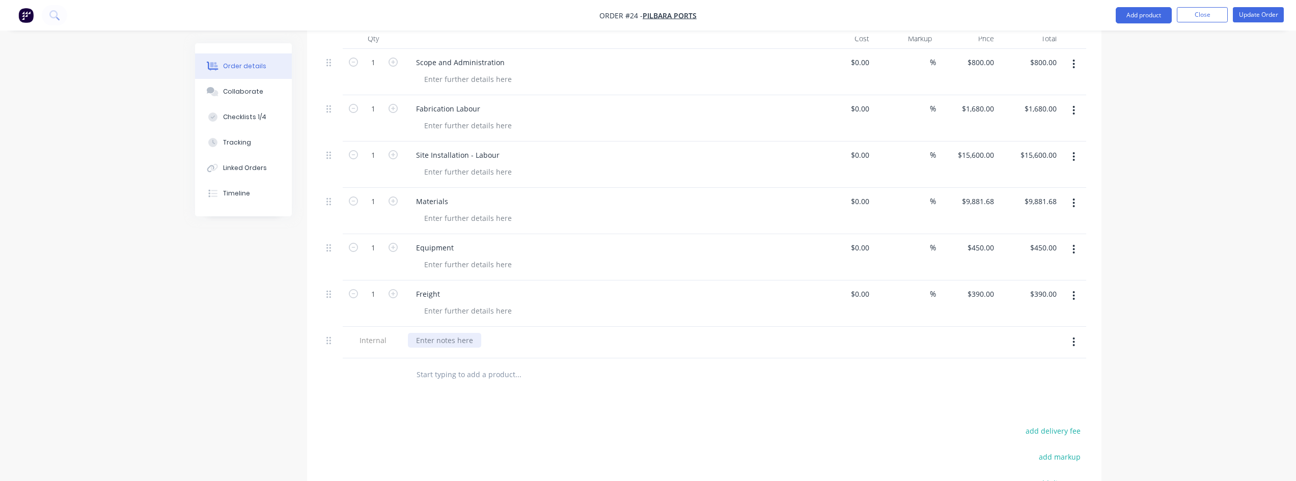
click at [434, 333] on div at bounding box center [444, 340] width 73 height 15
click at [917, 367] on div "Products Show / Hide columns Add product Qty Cost Markup Price Total 1 Scope an…" at bounding box center [704, 314] width 794 height 644
drag, startPoint x: 331, startPoint y: 311, endPoint x: 326, endPoint y: 305, distance: 7.6
click at [337, 310] on div "1 Scope and Administration $0.00 $0.00 % $800.00 $800.00 $800.00 $800.00 1 Fabr…" at bounding box center [704, 204] width 764 height 310
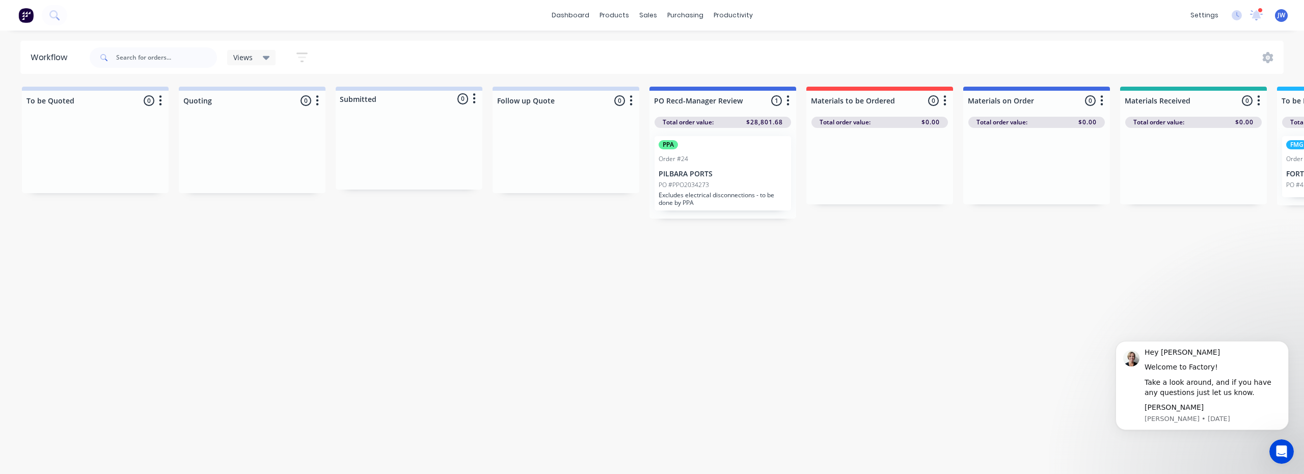
click at [698, 180] on p "PO #PPO2034273" at bounding box center [683, 184] width 50 height 9
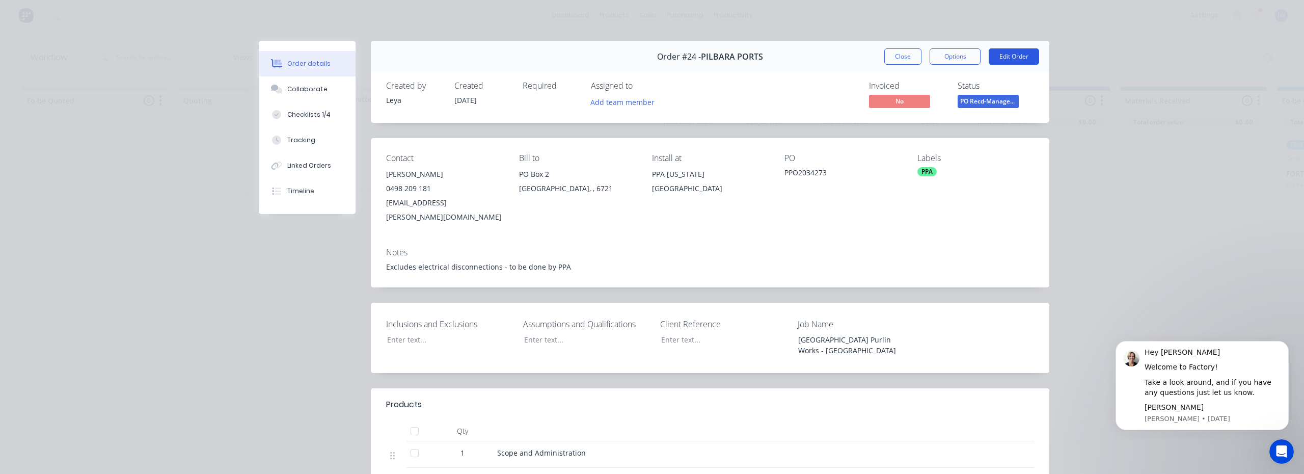
click at [1006, 53] on button "Edit Order" at bounding box center [1013, 56] width 50 height 16
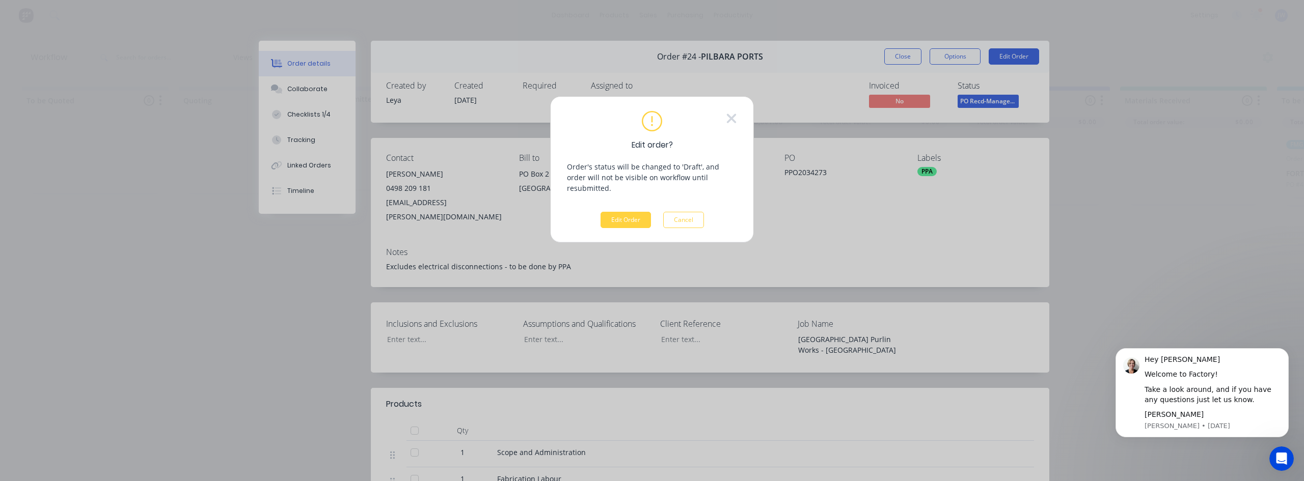
click at [734, 123] on icon at bounding box center [731, 118] width 11 height 15
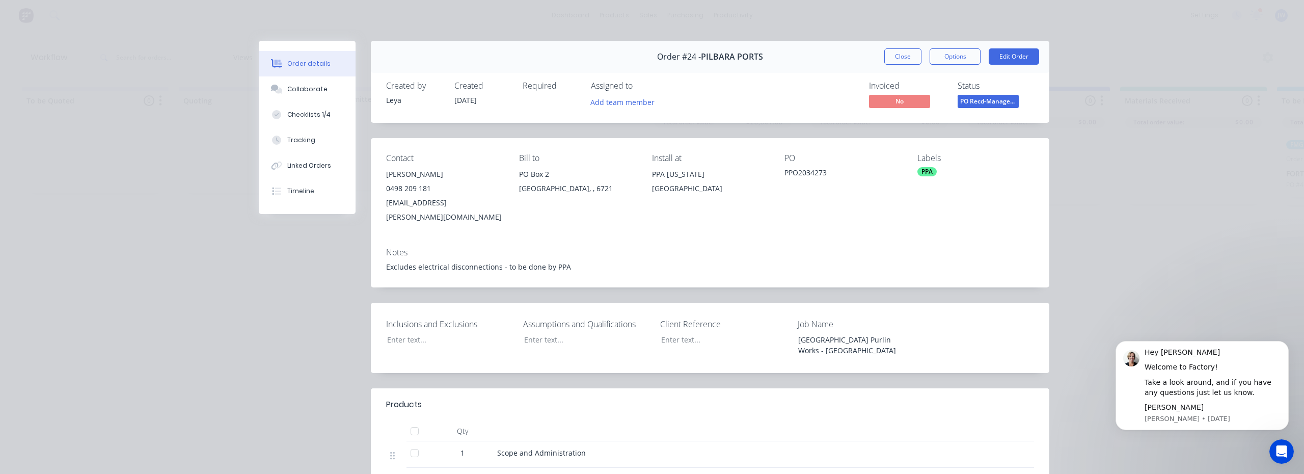
click at [1103, 154] on div "Order details Collaborate Checklists 1/4 Tracking Linked Orders Timeline Order …" at bounding box center [652, 237] width 1304 height 474
click at [889, 53] on button "Close" at bounding box center [902, 56] width 37 height 16
